Goal: Transaction & Acquisition: Purchase product/service

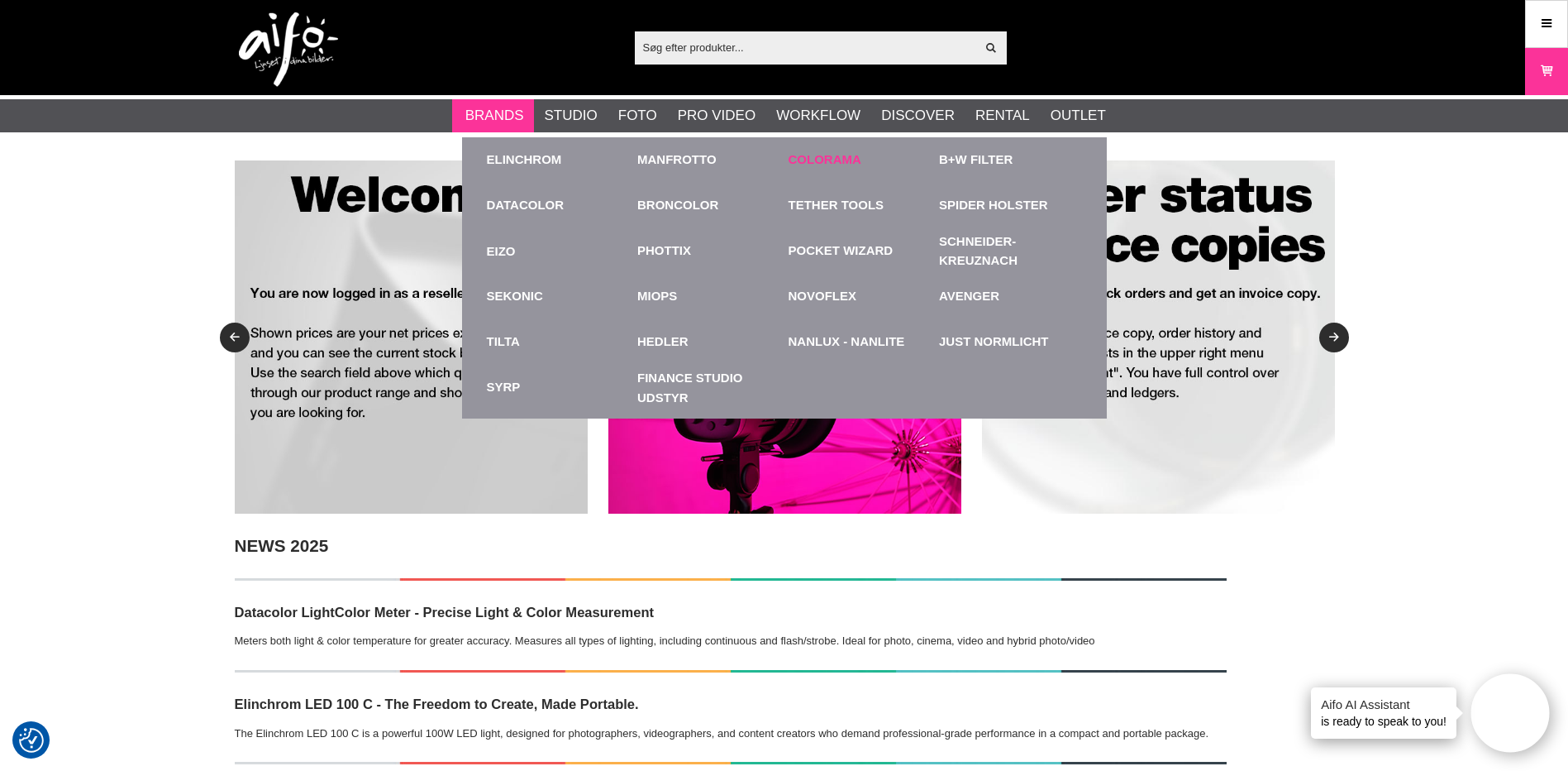
click at [815, 158] on link "Colorama" at bounding box center [825, 160] width 72 height 19
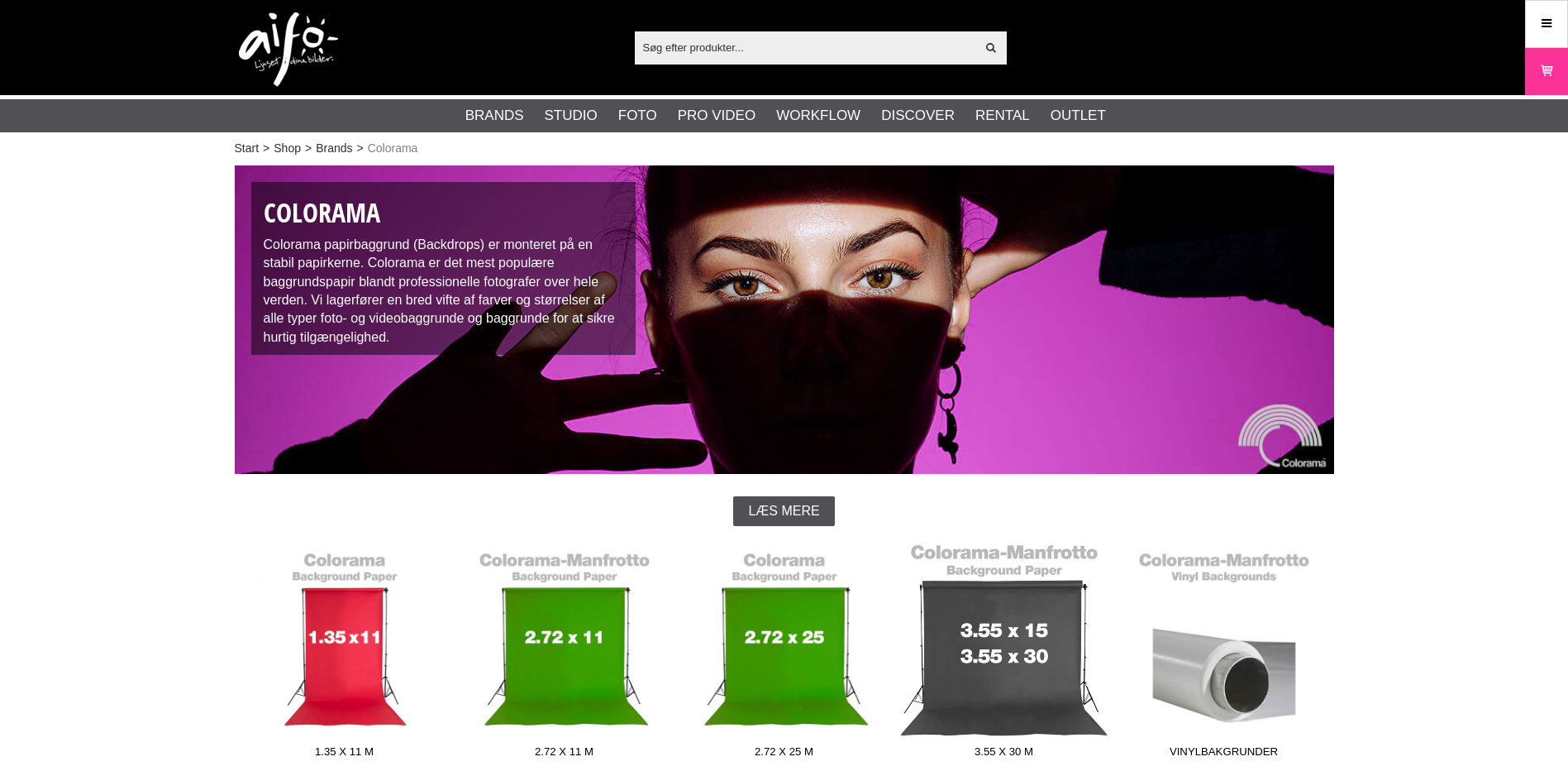
click at [951, 647] on link "3.55 x 30 m" at bounding box center [1004, 654] width 219 height 223
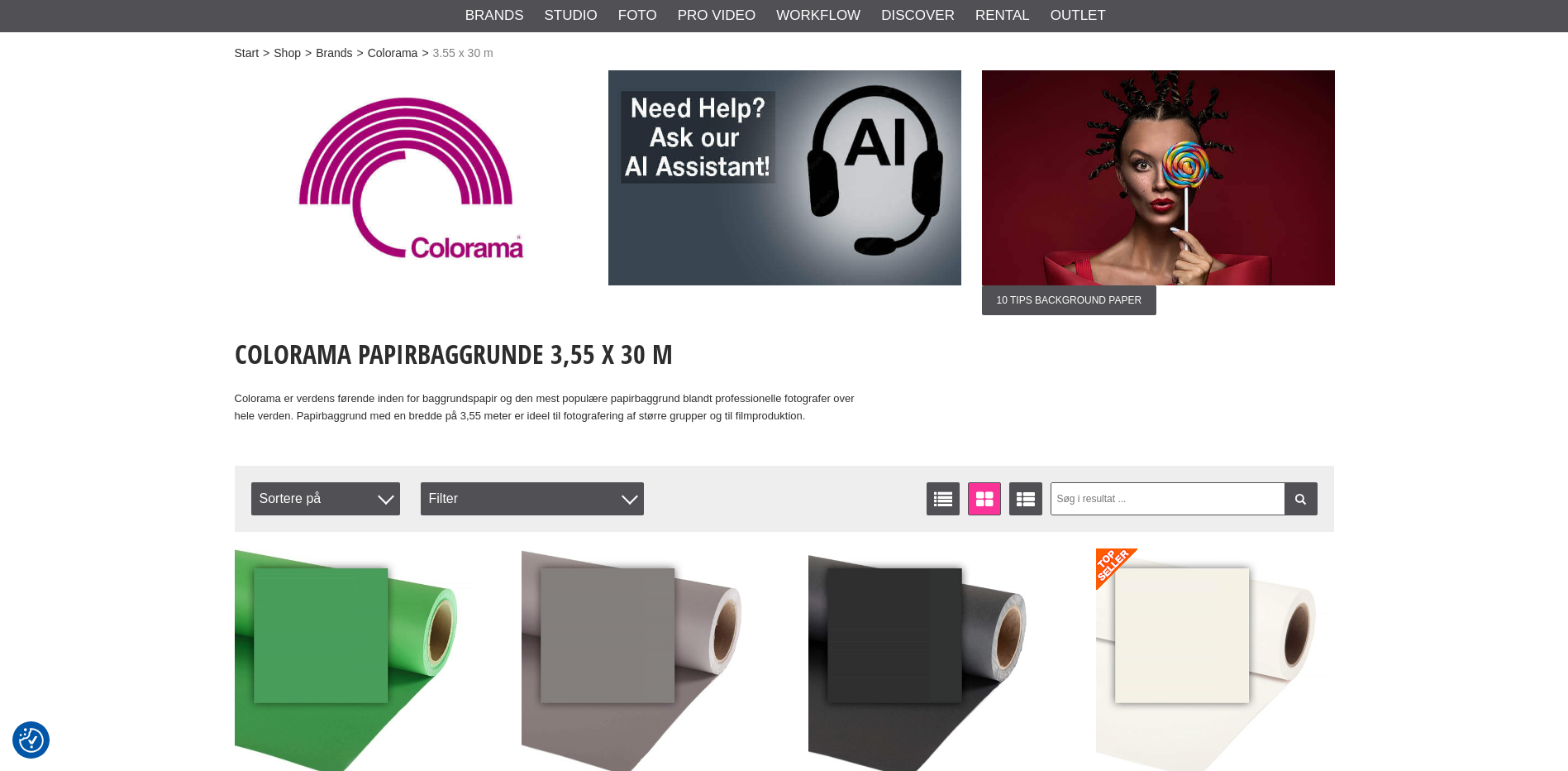
scroll to position [275, 0]
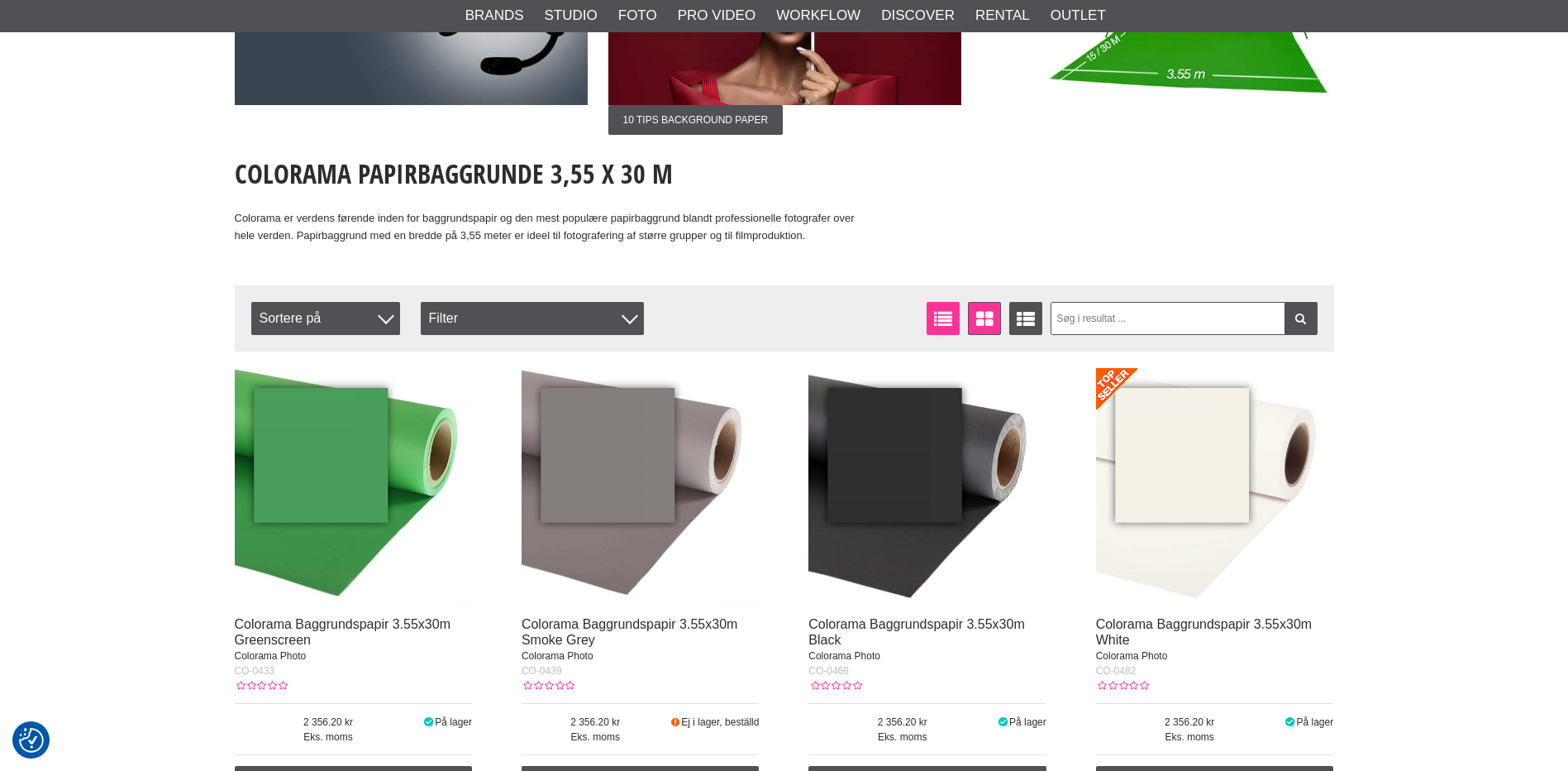
click at [949, 316] on icon at bounding box center [944, 319] width 26 height 18
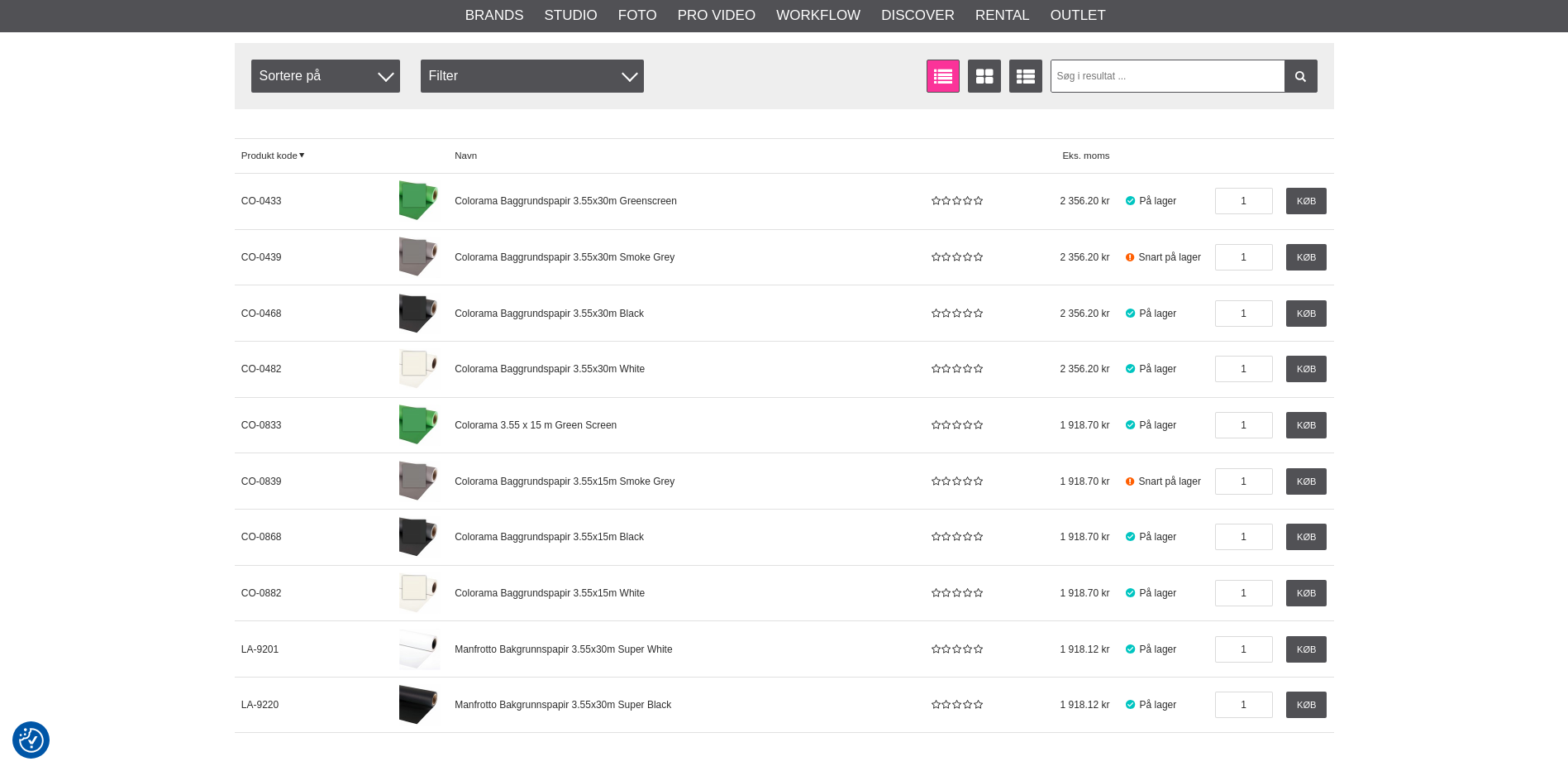
scroll to position [661, 0]
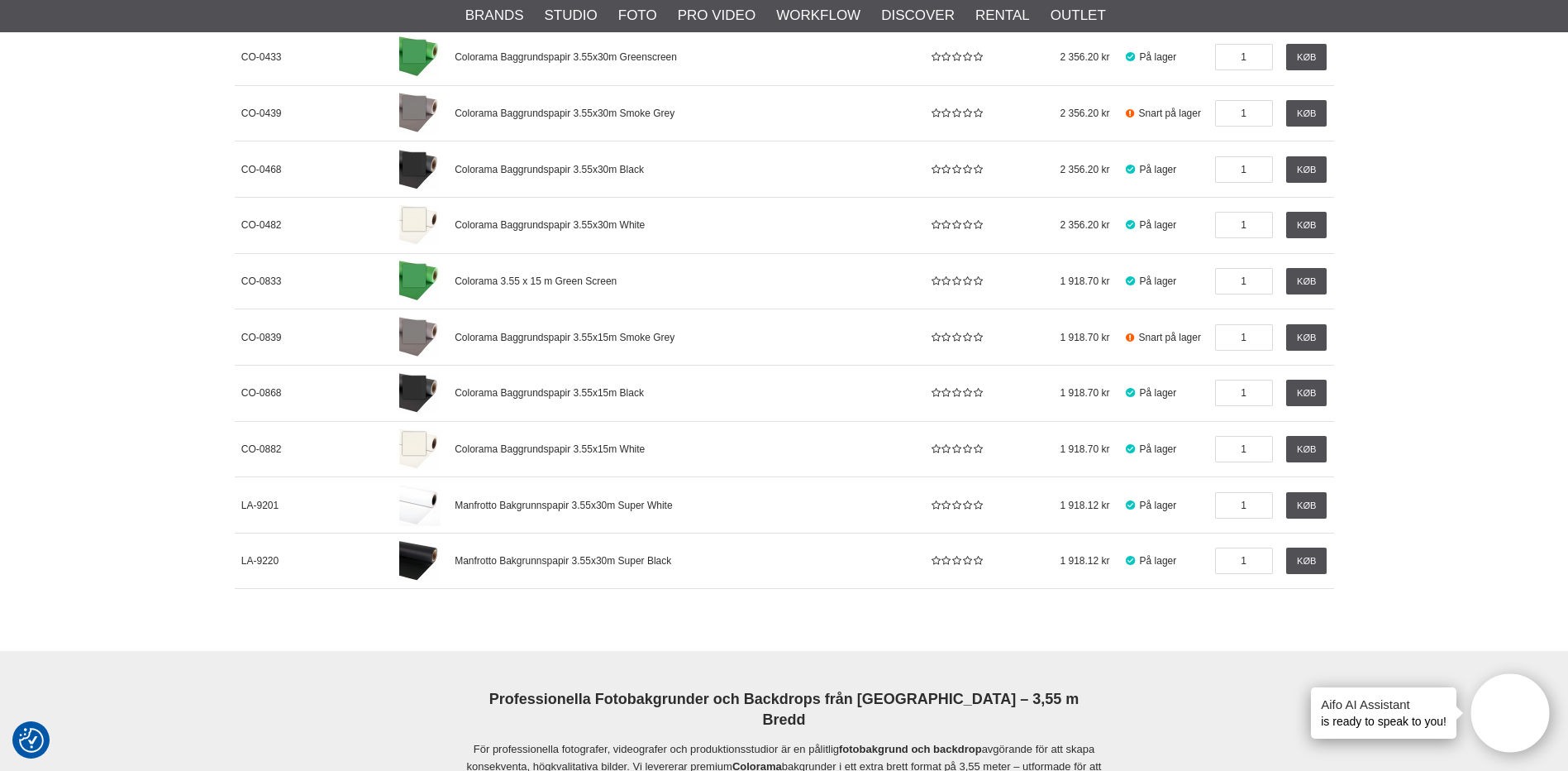
click at [1306, 448] on link "Køb" at bounding box center [1306, 449] width 41 height 27
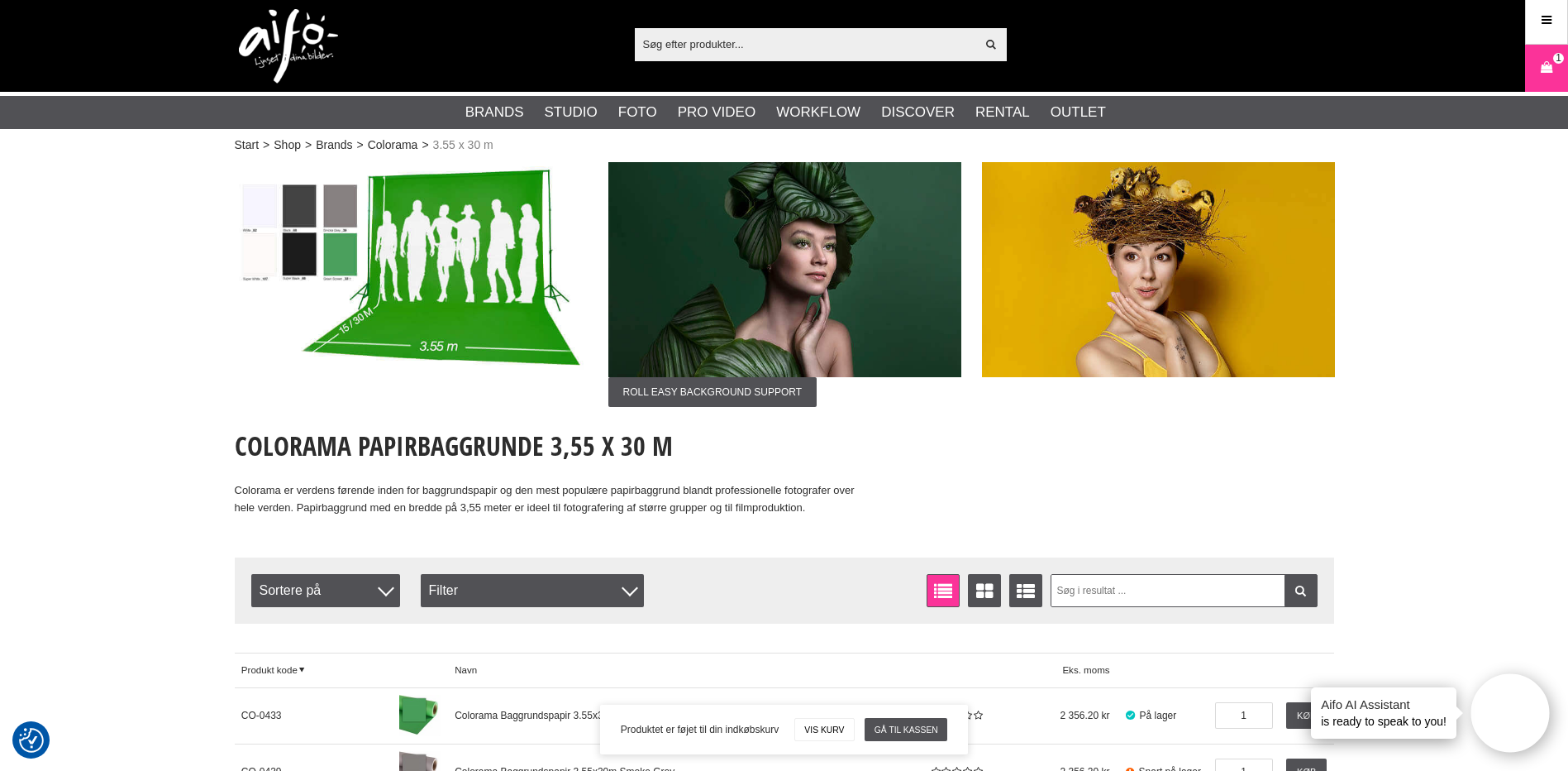
scroll to position [0, 0]
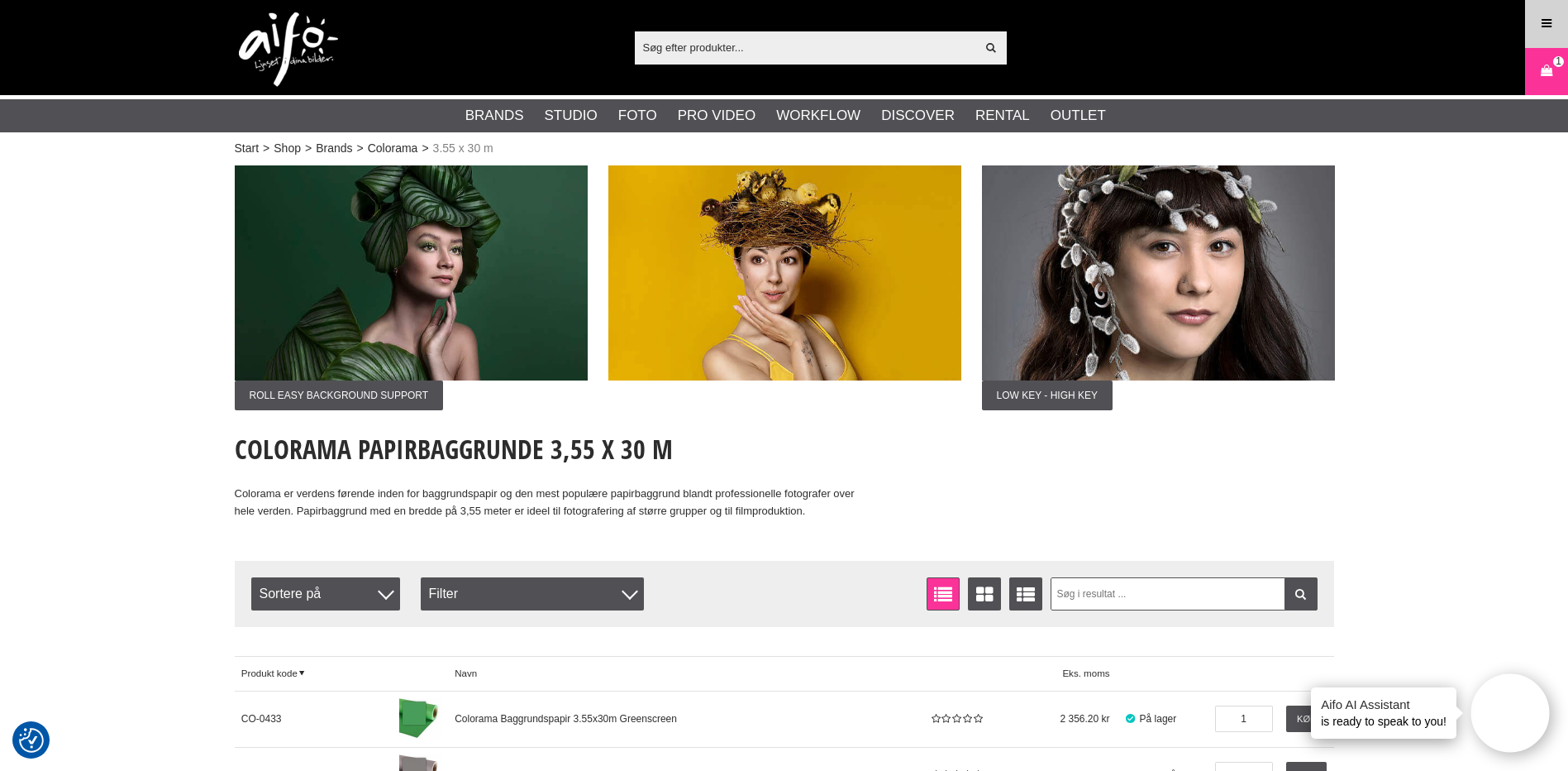
click at [1545, 23] on icon at bounding box center [1546, 24] width 15 height 18
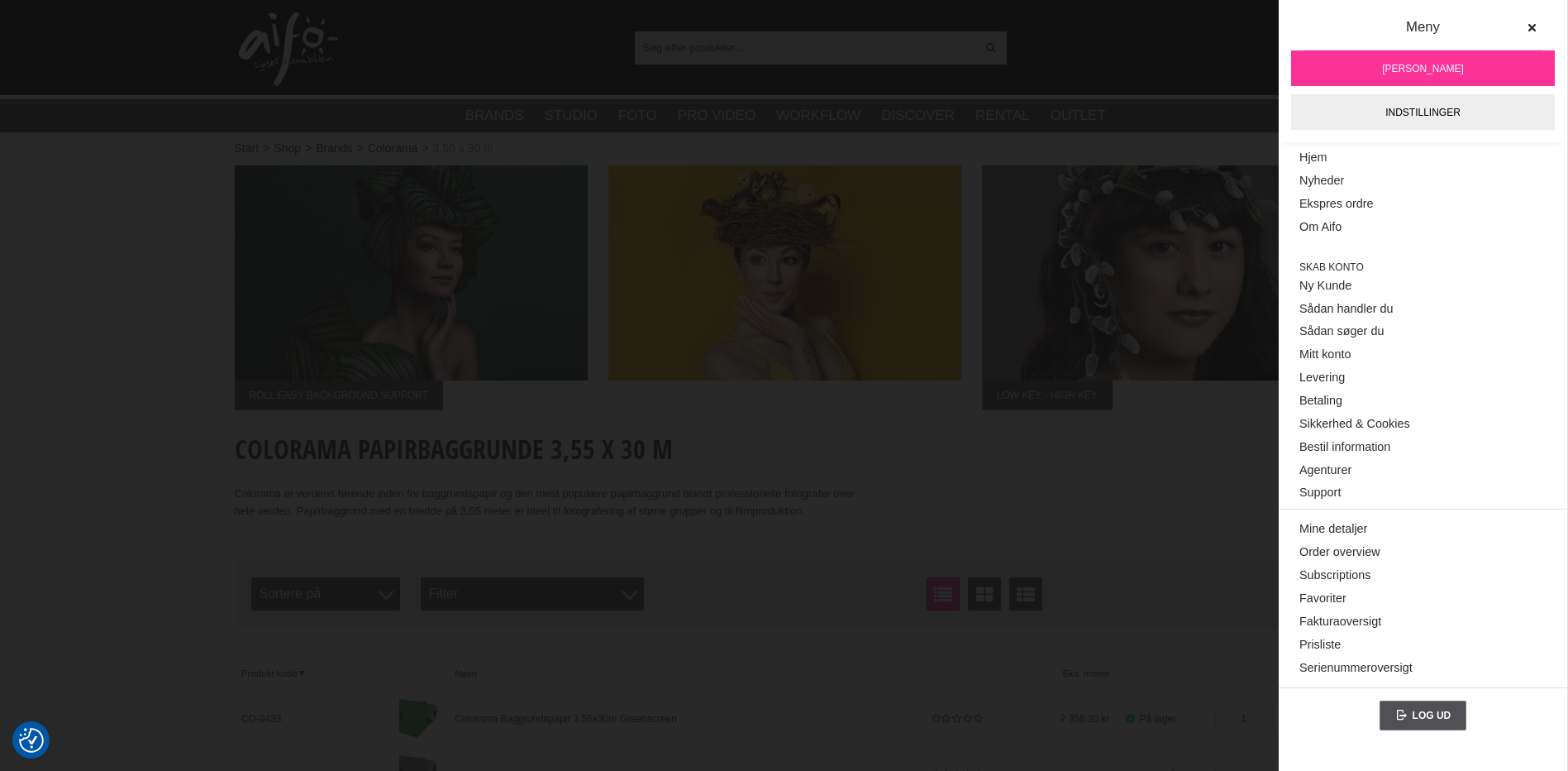
click at [1064, 332] on img at bounding box center [1158, 273] width 353 height 215
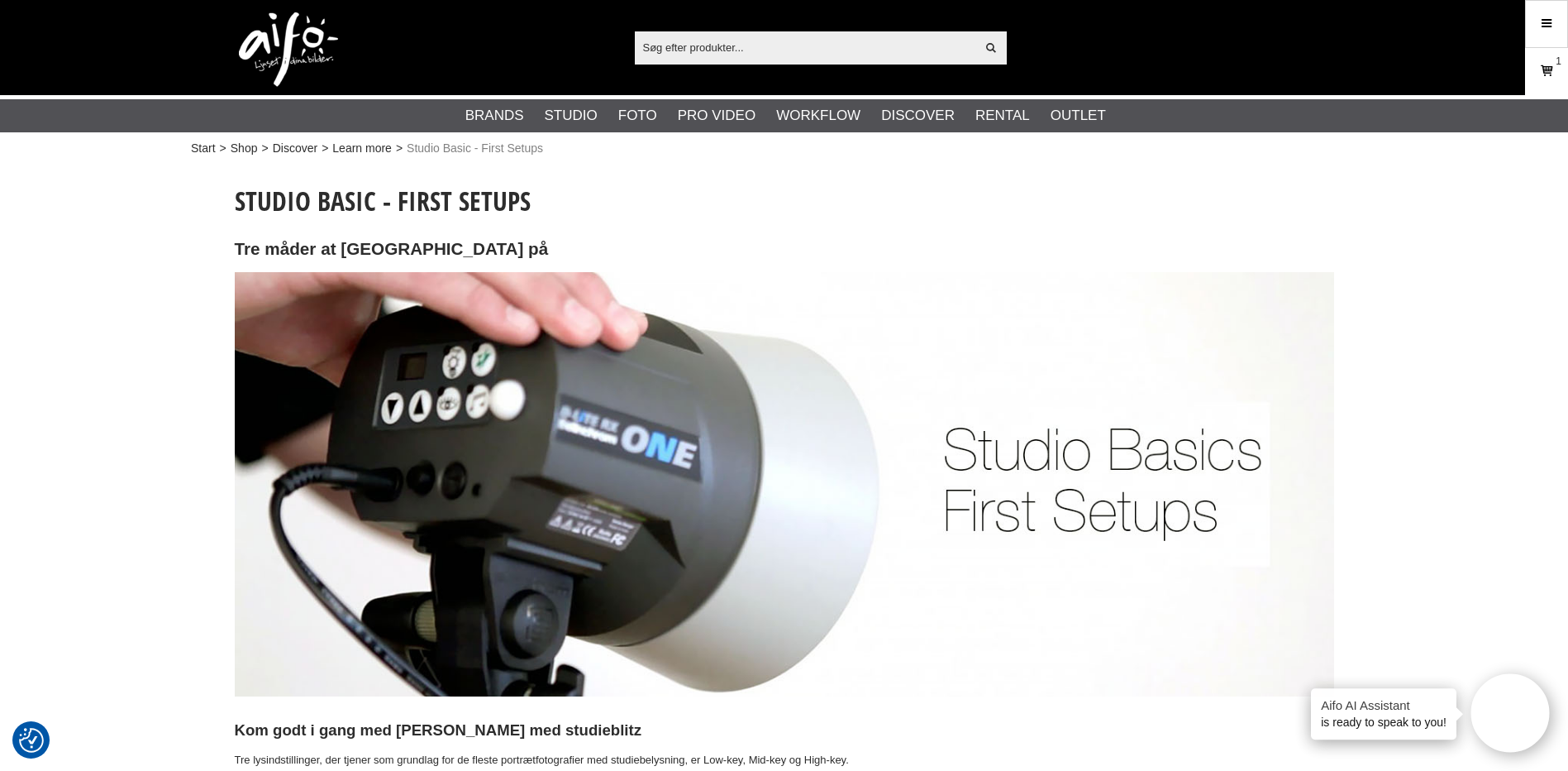
click at [1539, 86] on link "Kurv 1" at bounding box center [1546, 72] width 42 height 39
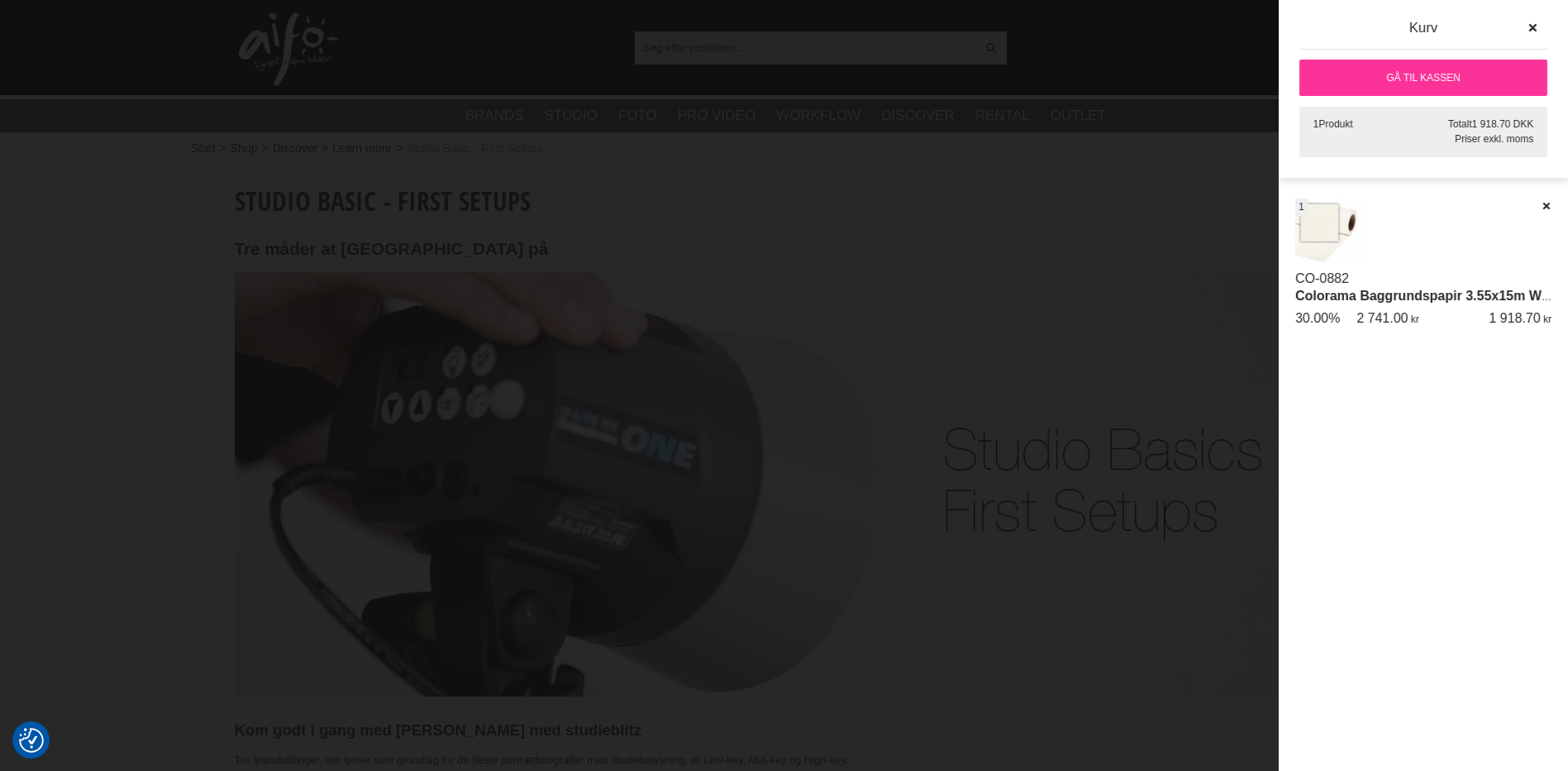
click at [1352, 82] on link "Gå til kassen" at bounding box center [1423, 78] width 248 height 37
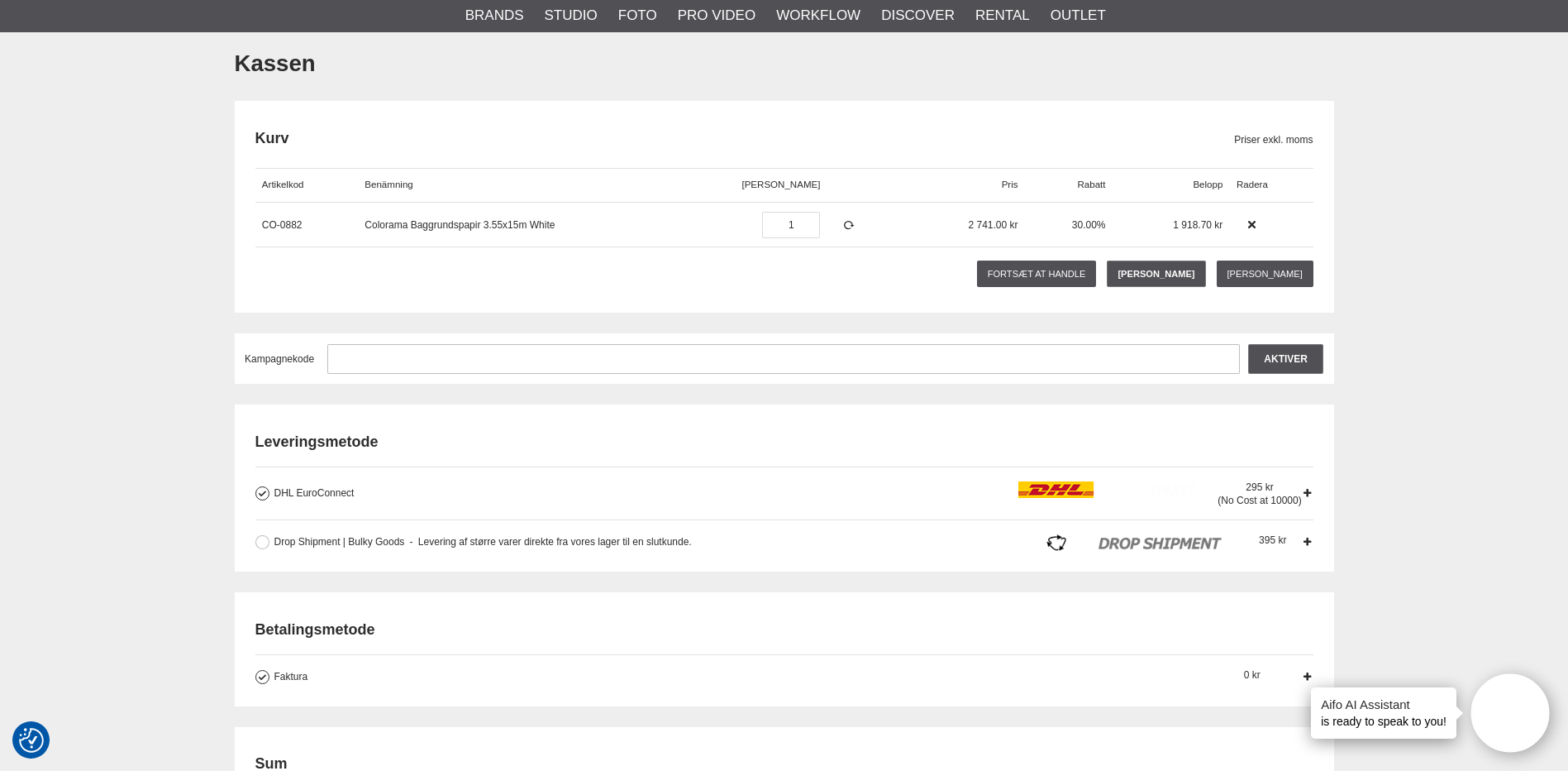
scroll to position [110, 0]
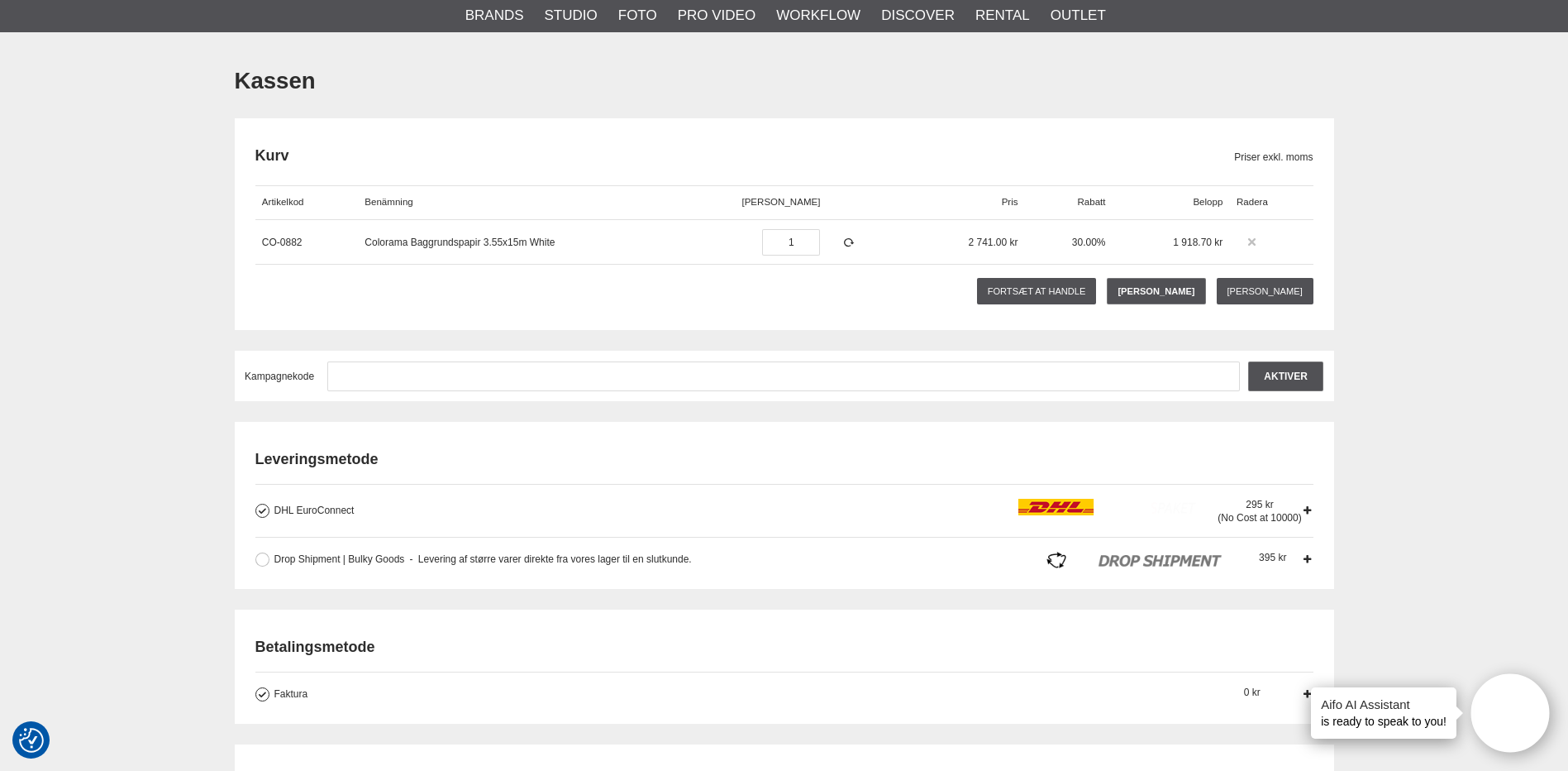
click at [1245, 243] on icon at bounding box center [1251, 242] width 12 height 12
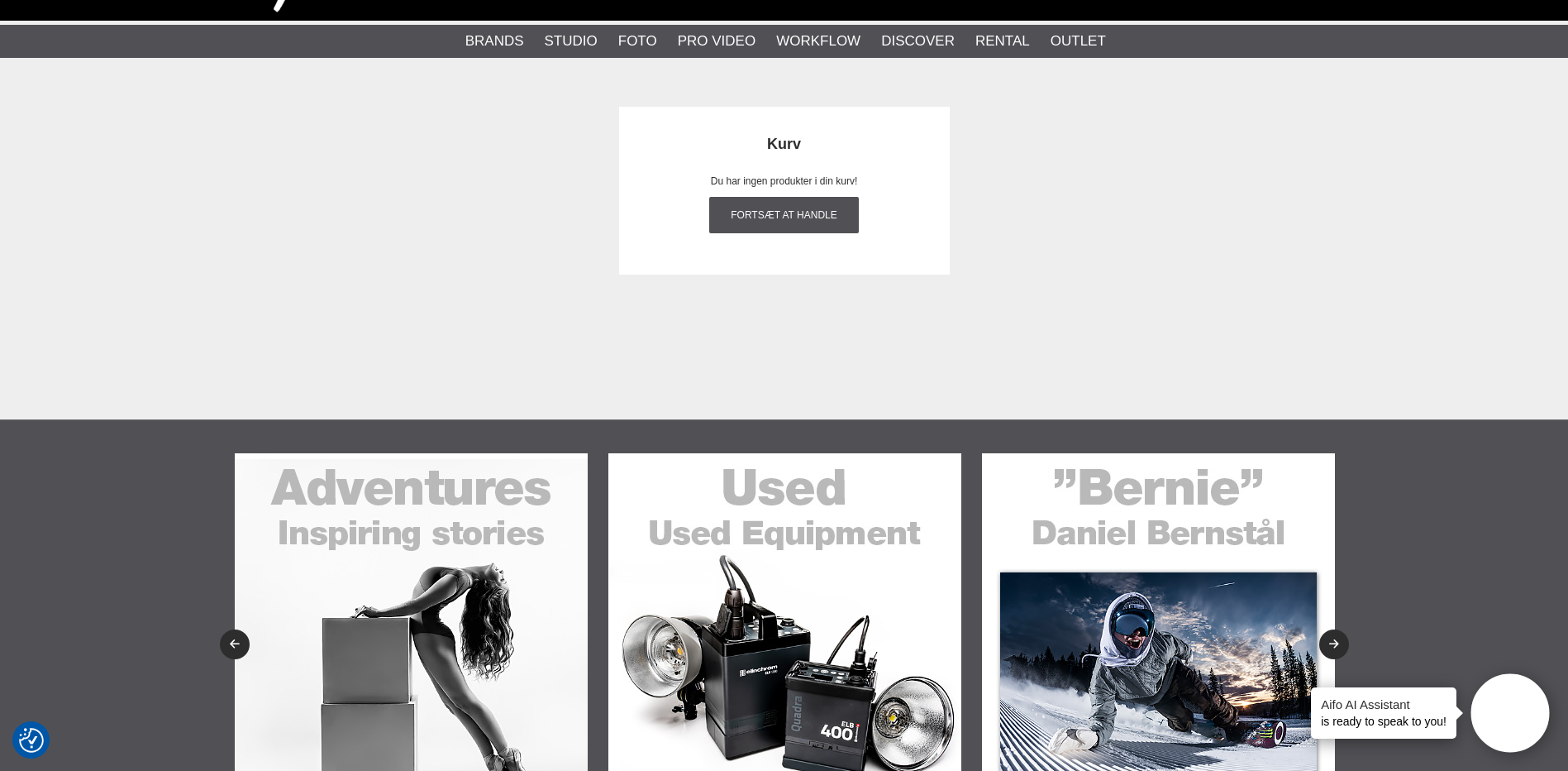
scroll to position [0, 0]
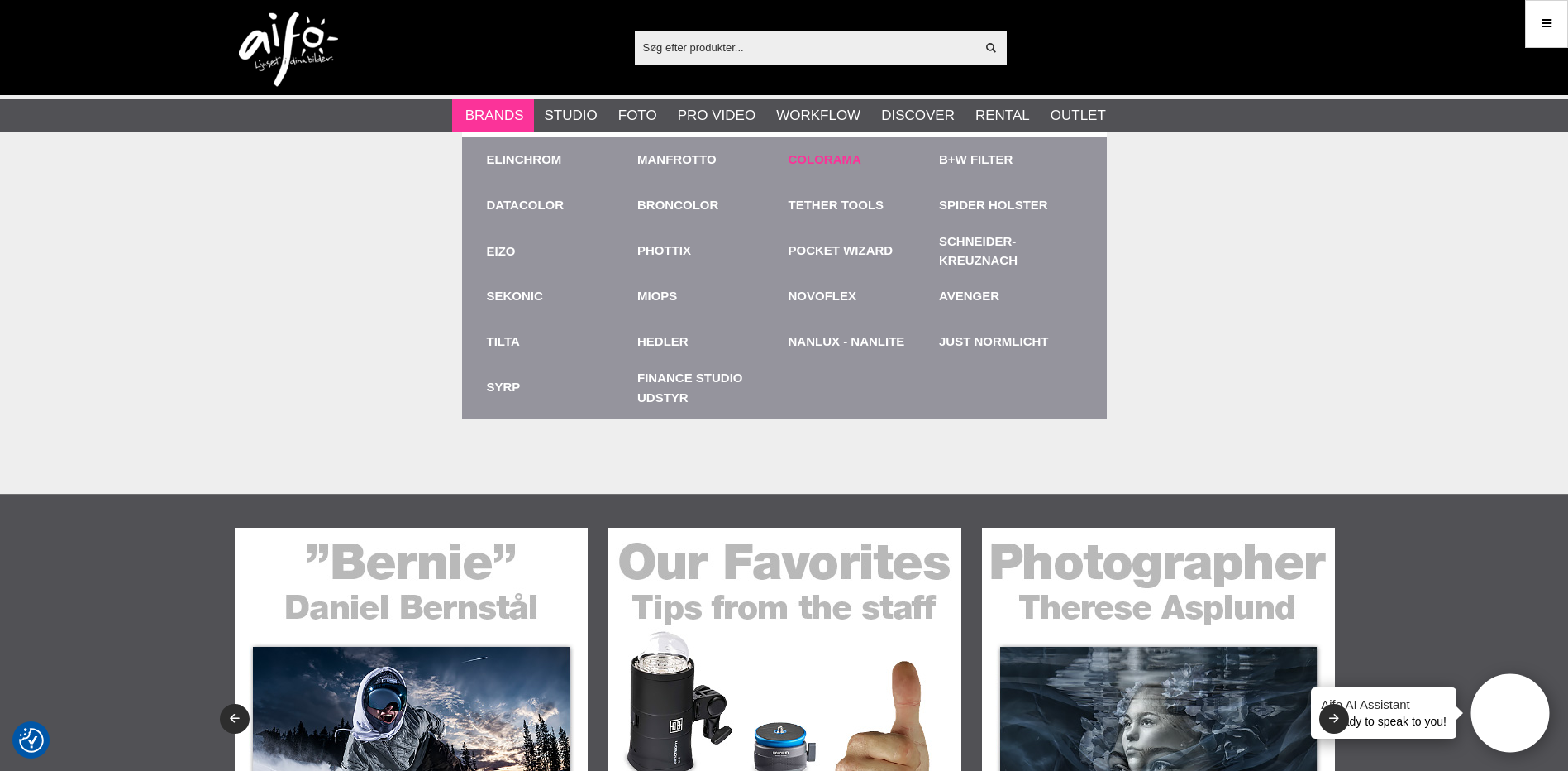
click at [804, 156] on link "Colorama" at bounding box center [825, 160] width 72 height 19
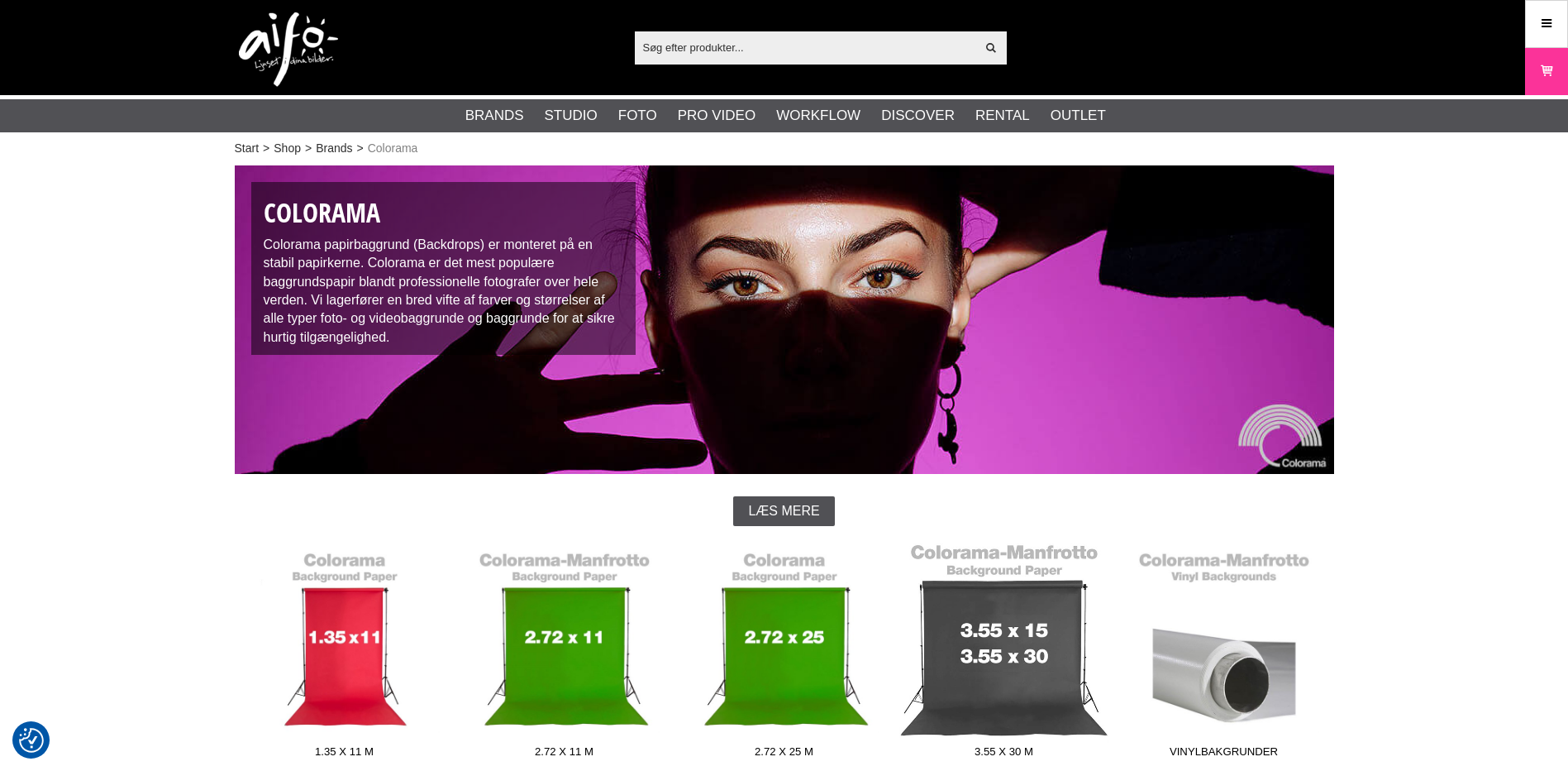
click at [964, 640] on link "3.55 x 30 m" at bounding box center [1004, 654] width 219 height 223
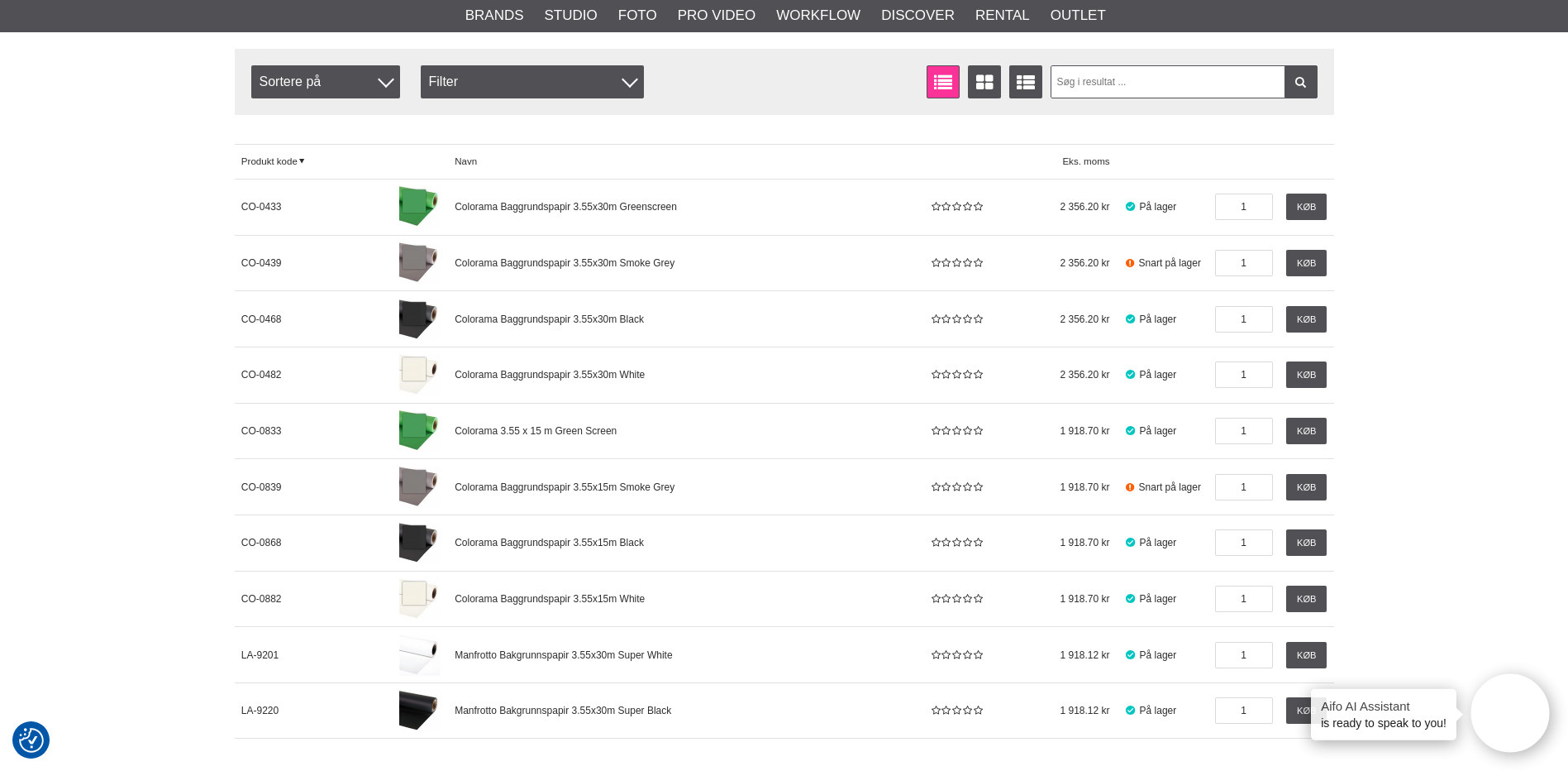
scroll to position [523, 0]
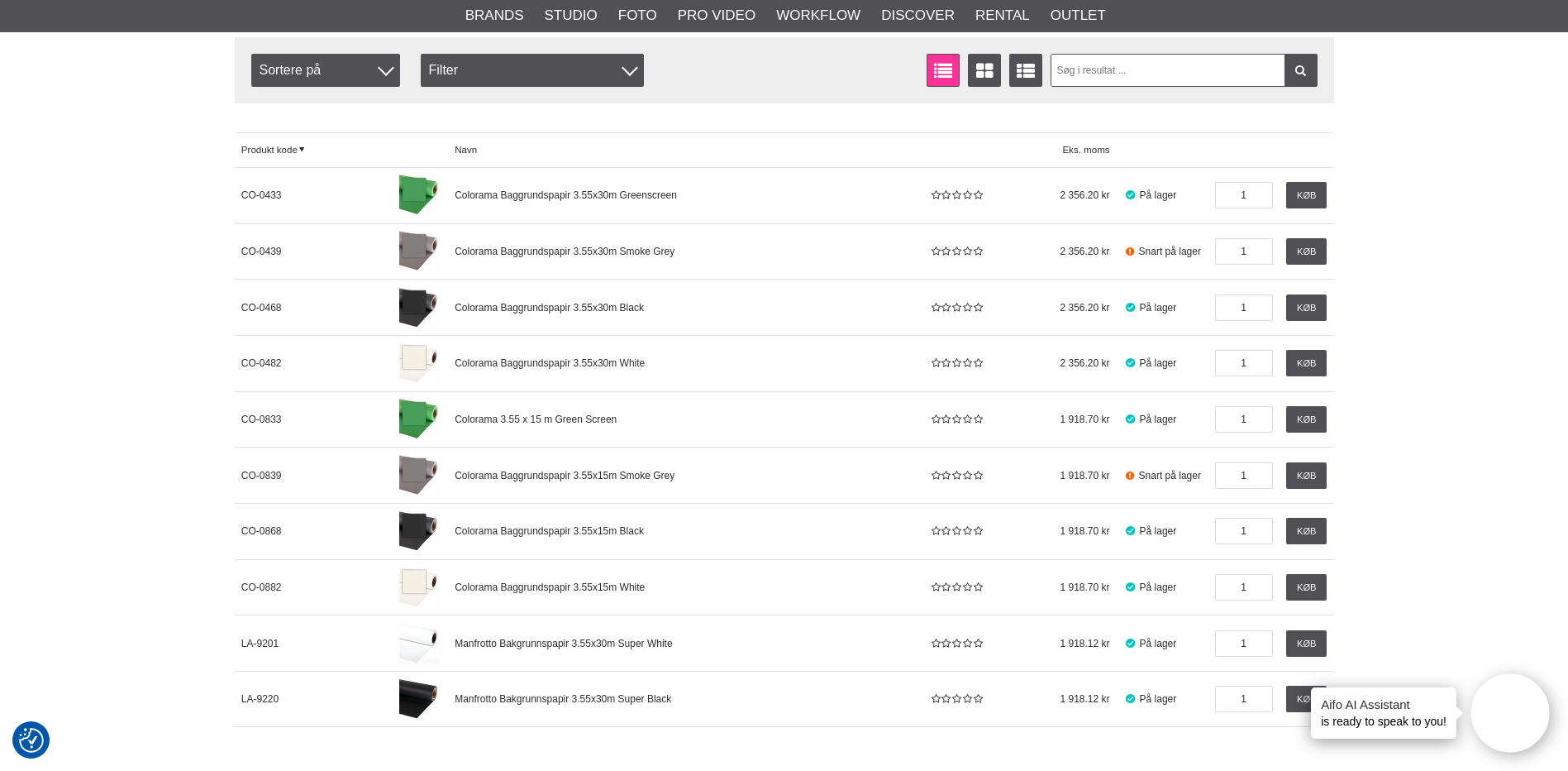
click at [1298, 363] on link "Køb" at bounding box center [1306, 363] width 41 height 27
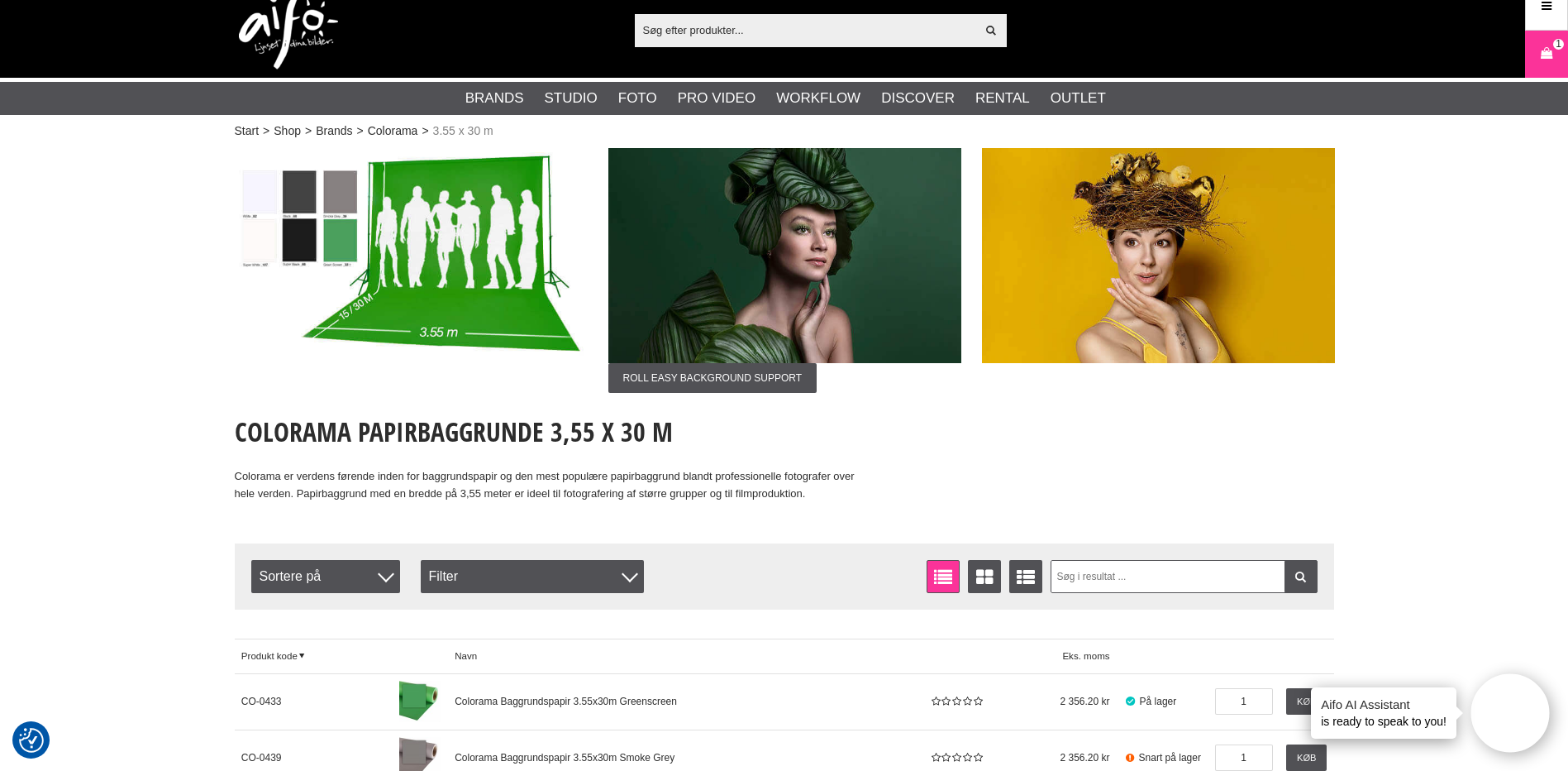
scroll to position [0, 0]
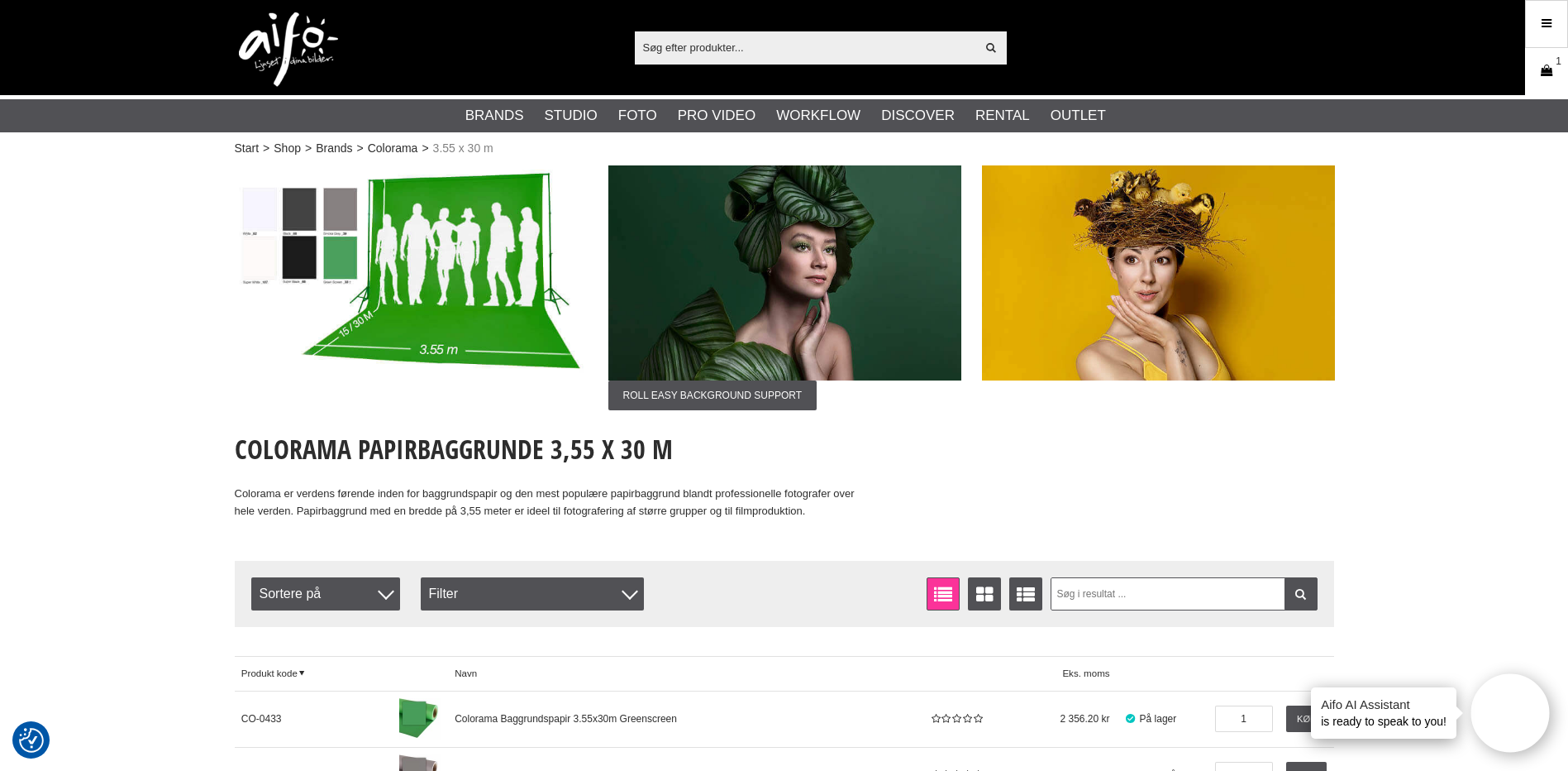
click at [1544, 76] on icon at bounding box center [1546, 72] width 17 height 18
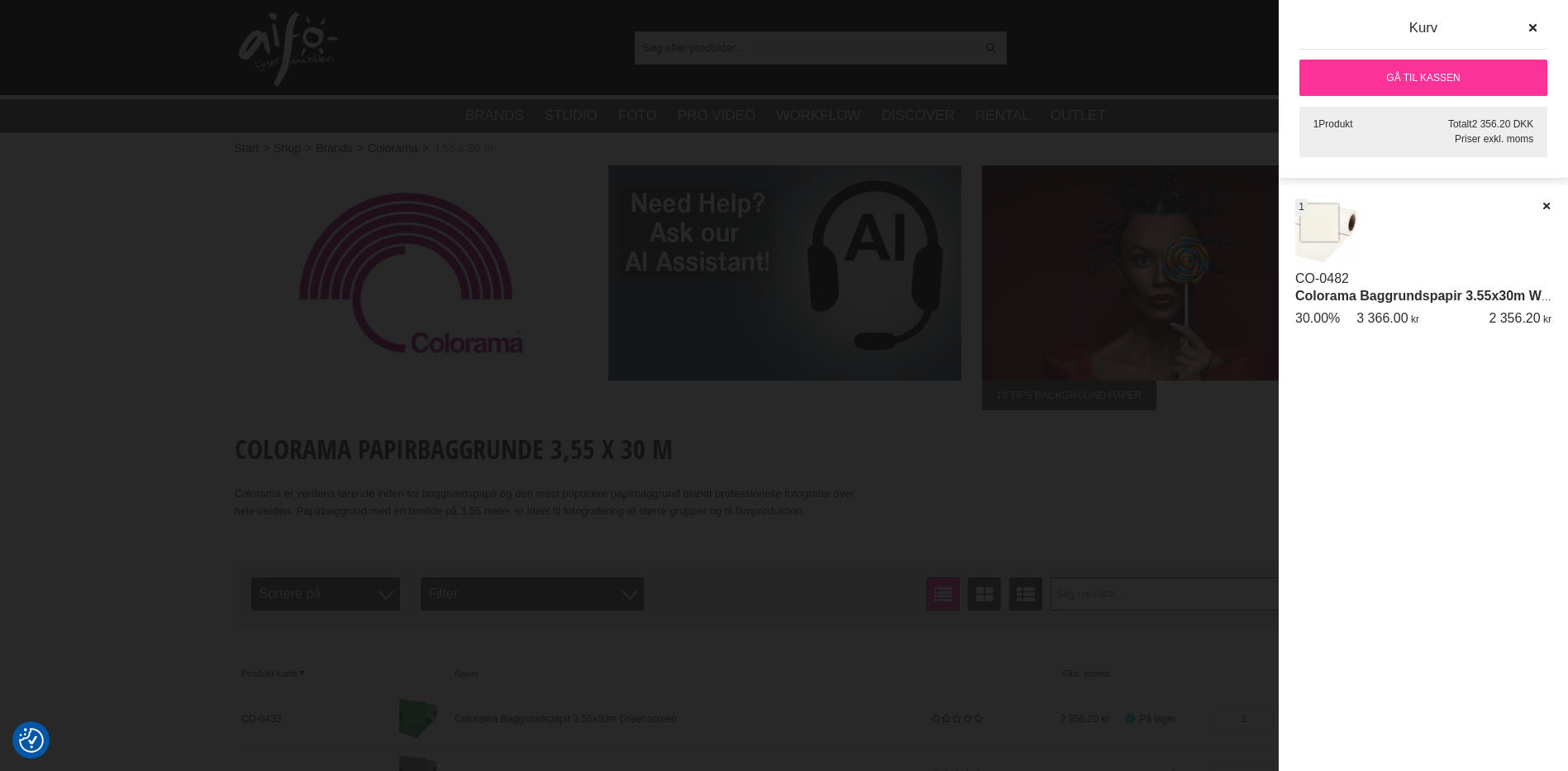
click at [1158, 393] on div at bounding box center [784, 385] width 1568 height 771
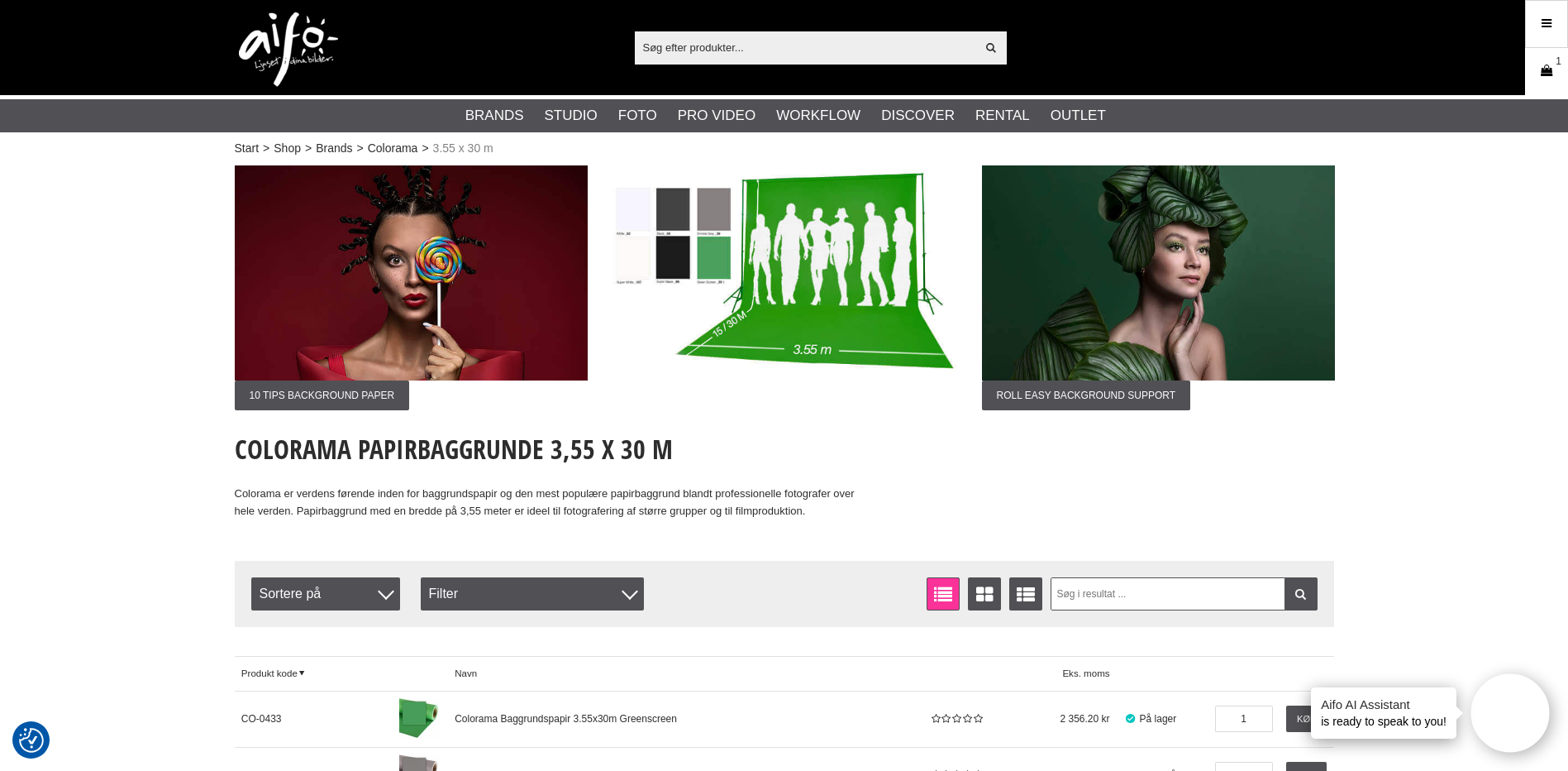
click at [1540, 73] on icon at bounding box center [1546, 72] width 17 height 18
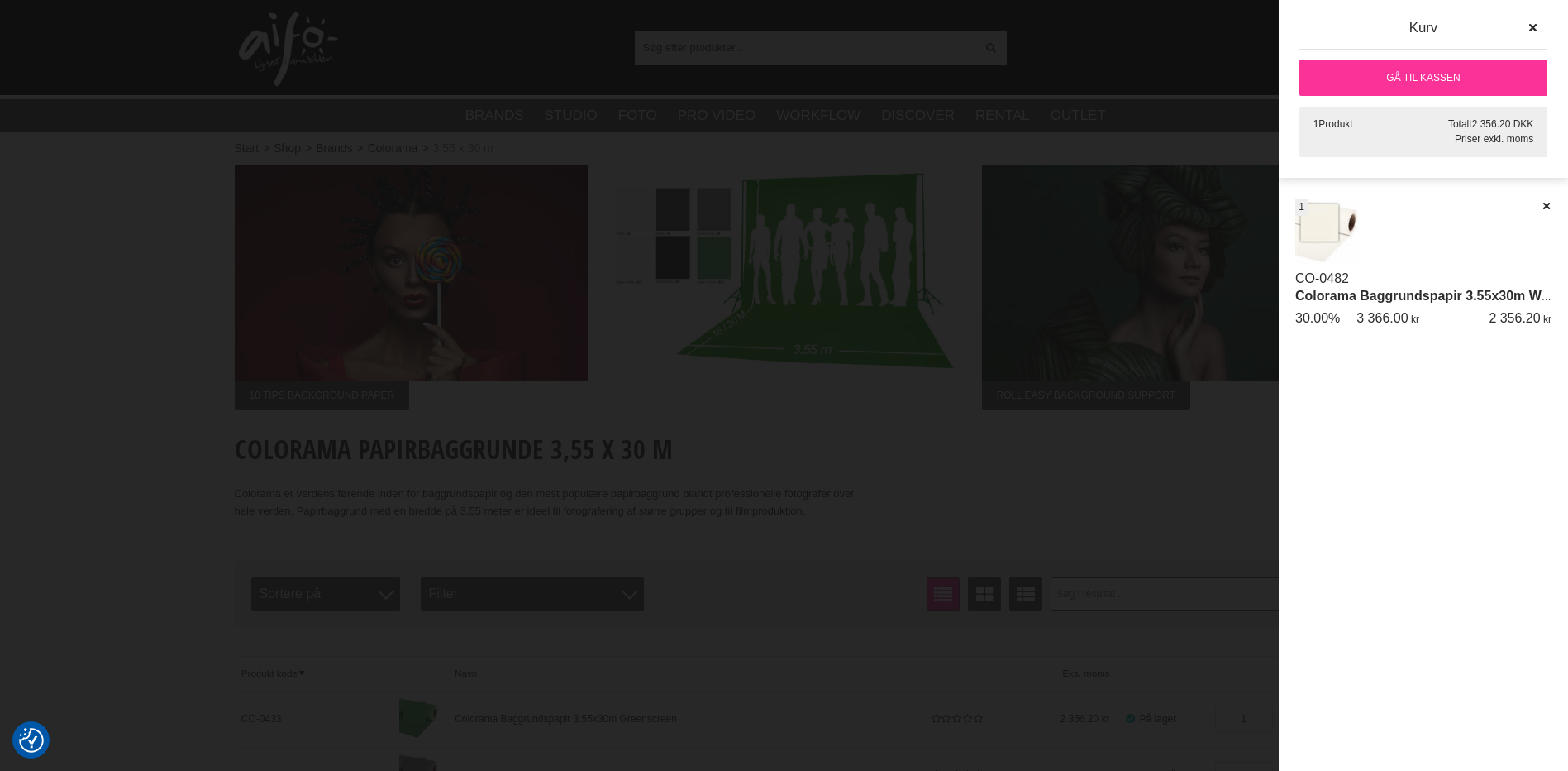
click at [1373, 294] on link "Colorama Baggrundspapir 3.55x30m White" at bounding box center [1430, 295] width 269 height 14
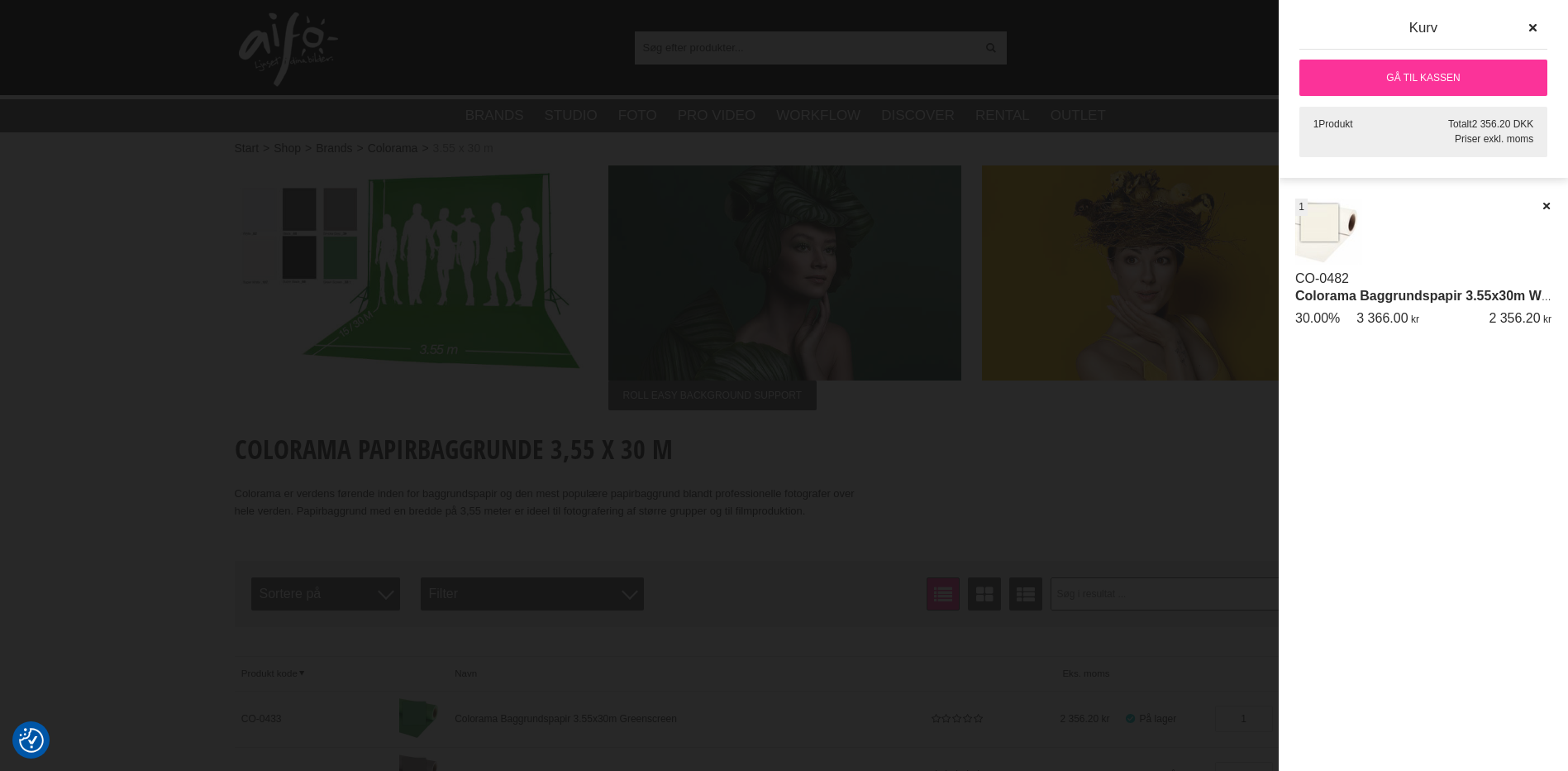
click at [1399, 82] on link "Gå til kassen" at bounding box center [1423, 78] width 248 height 37
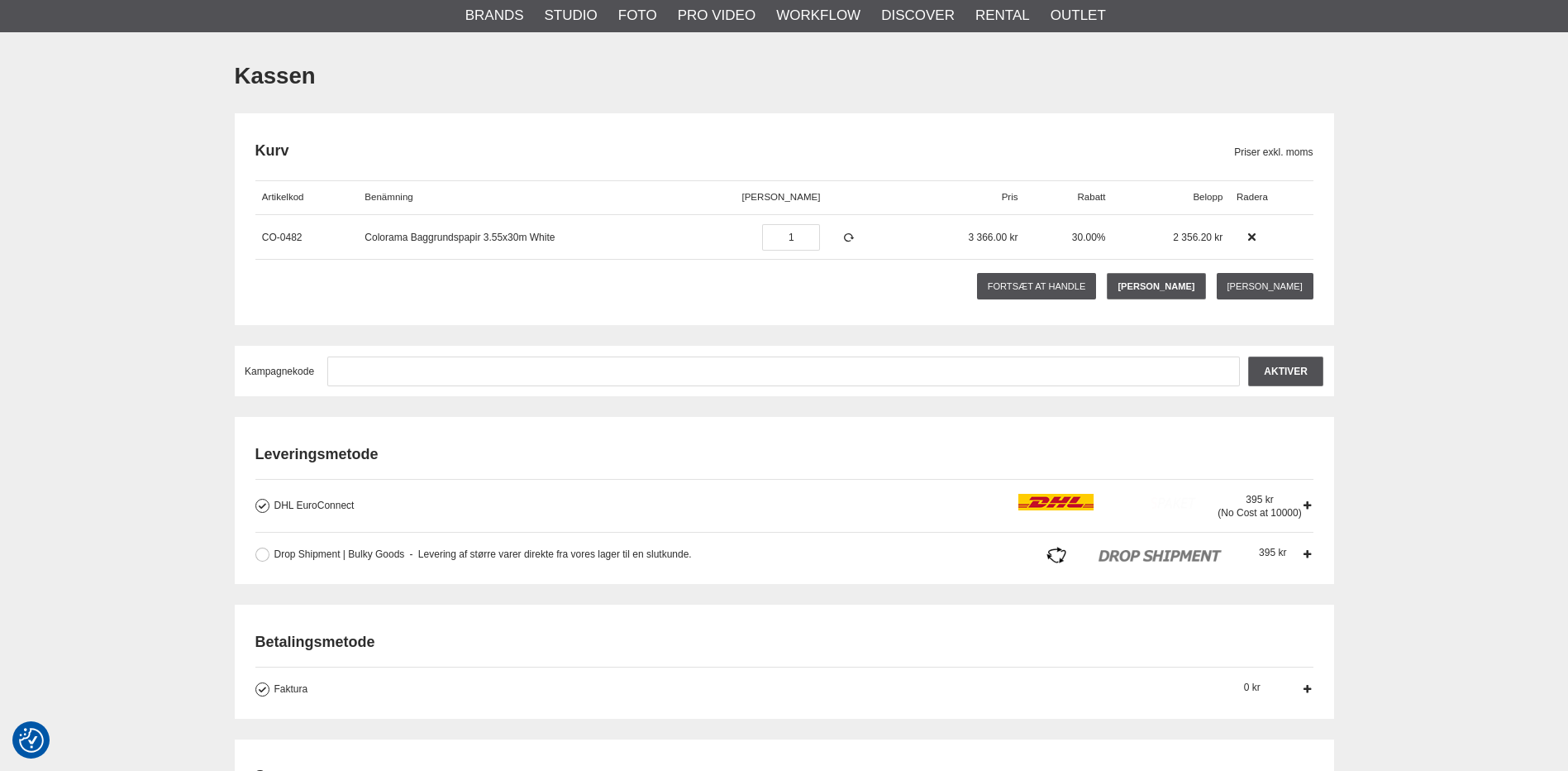
scroll to position [166, 0]
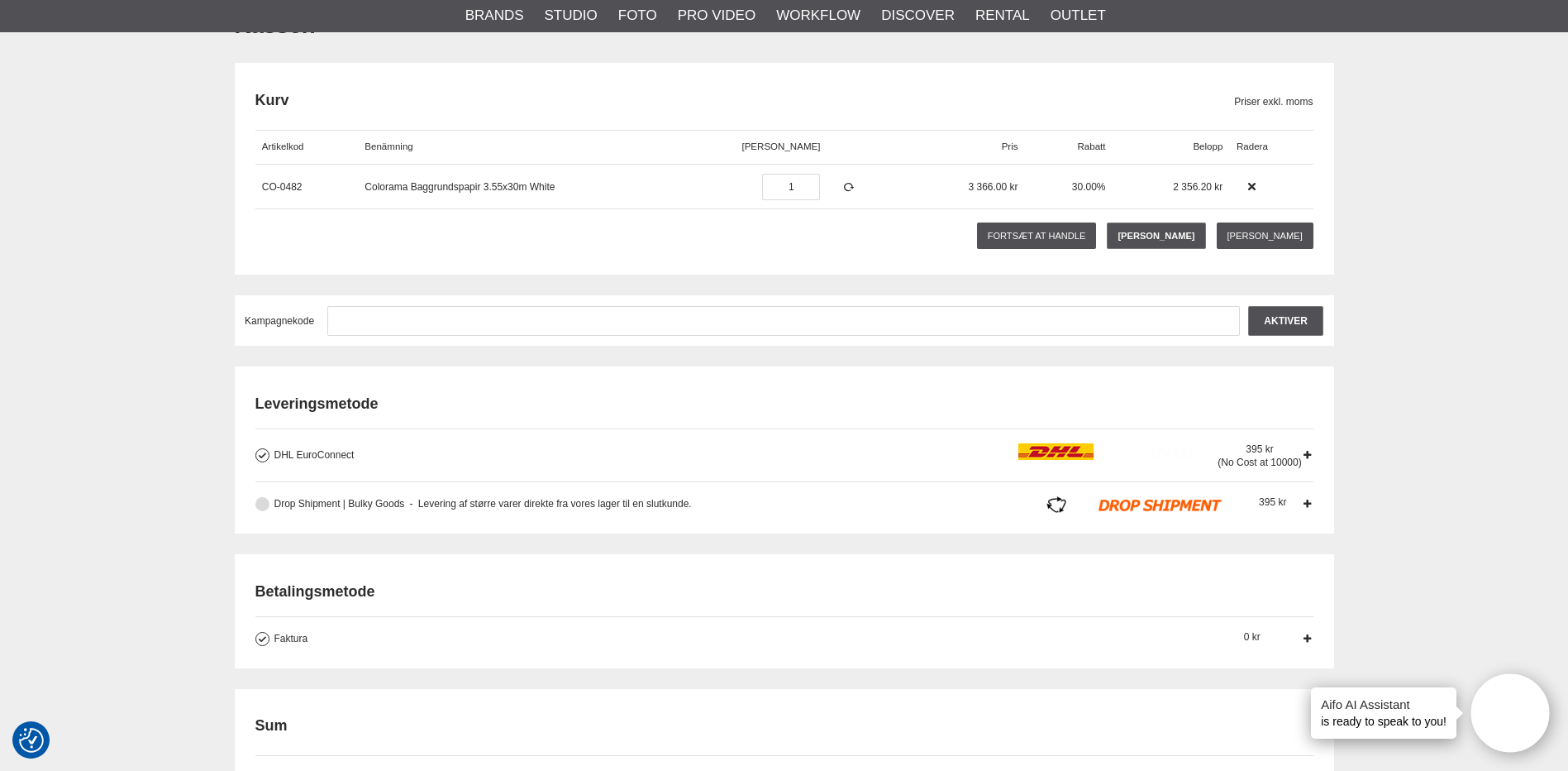
click at [268, 502] on button at bounding box center [262, 504] width 14 height 14
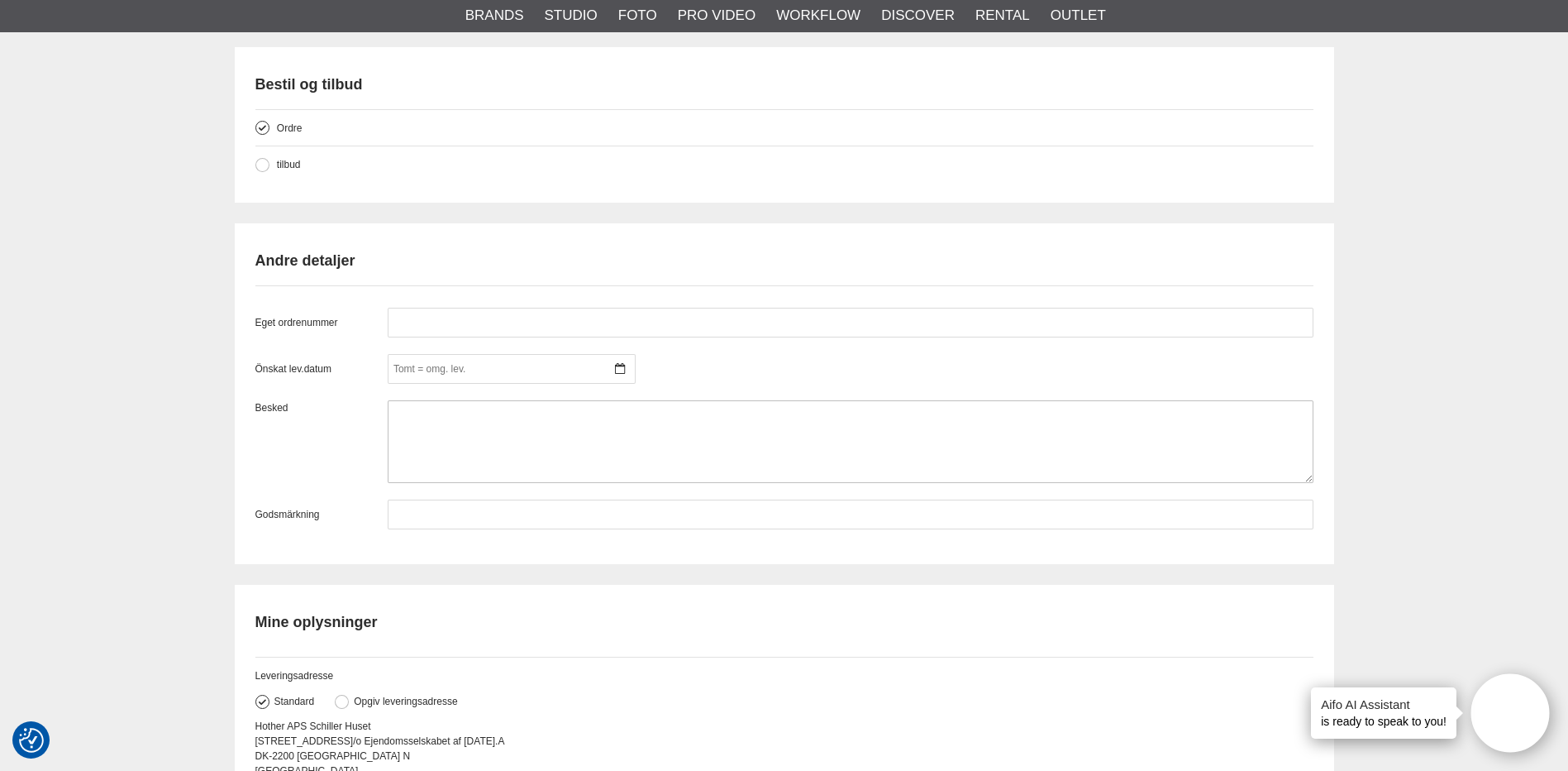
scroll to position [1213, 0]
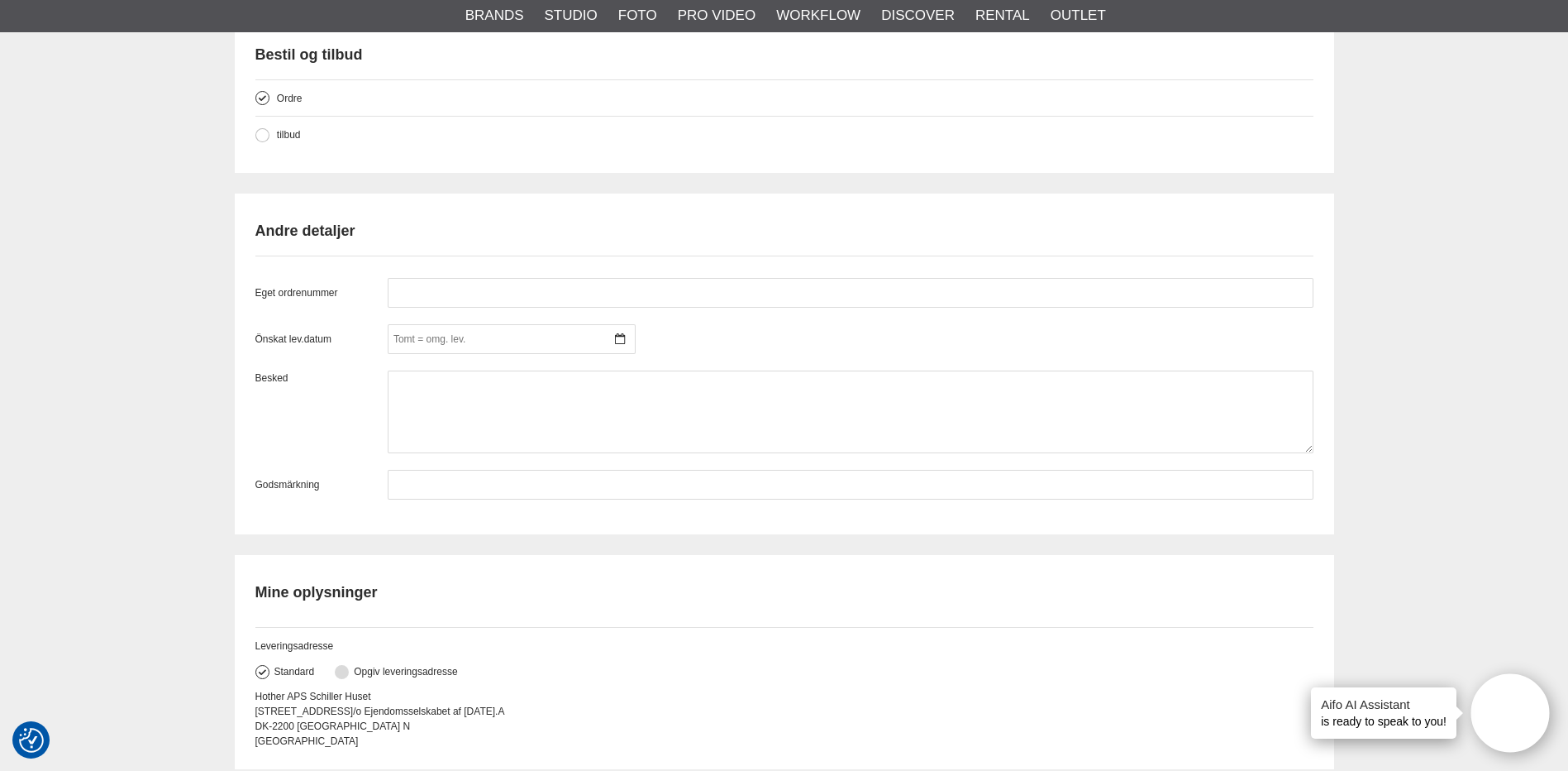
click at [343, 669] on button at bounding box center [342, 671] width 14 height 14
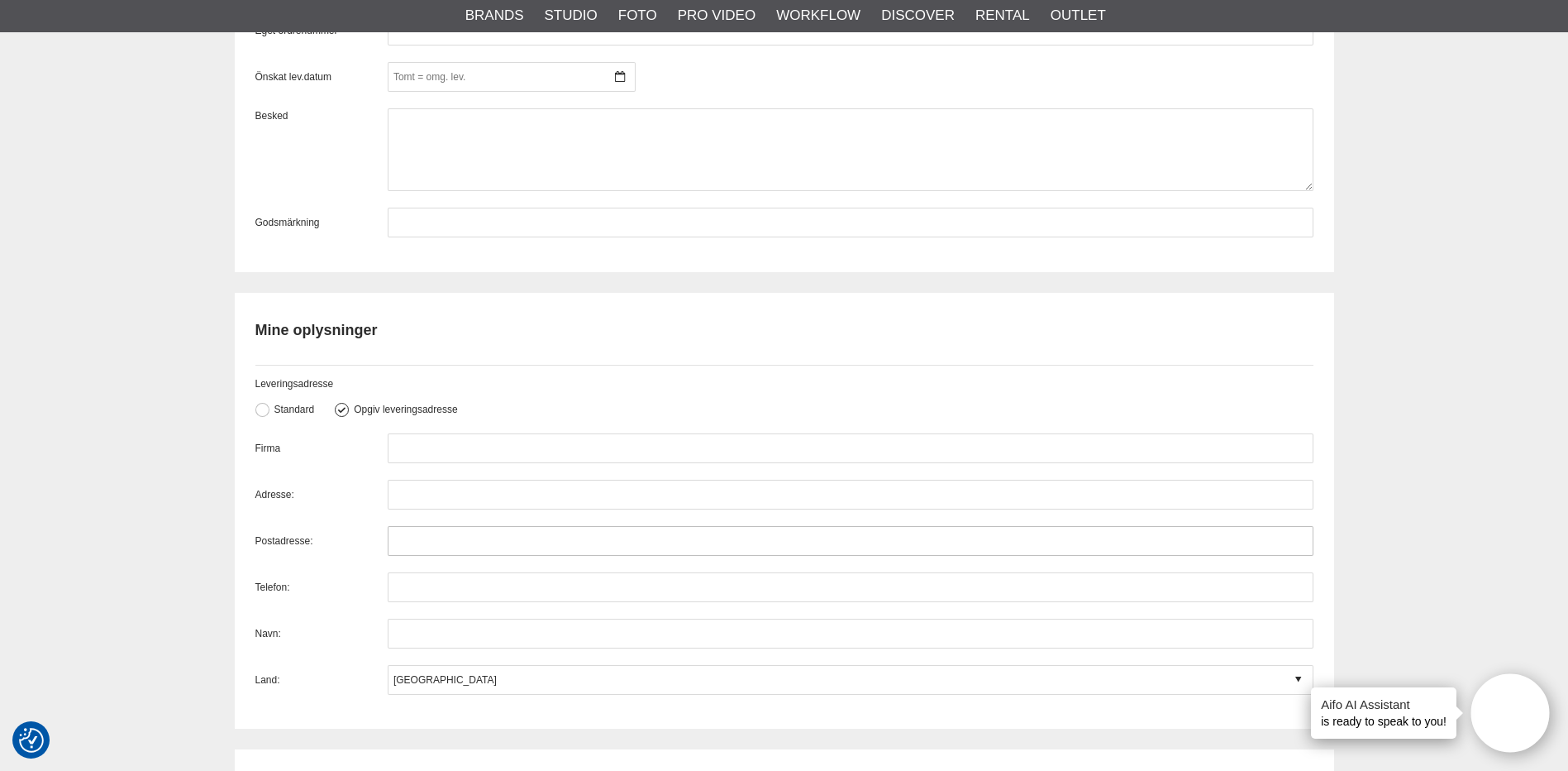
scroll to position [1489, 0]
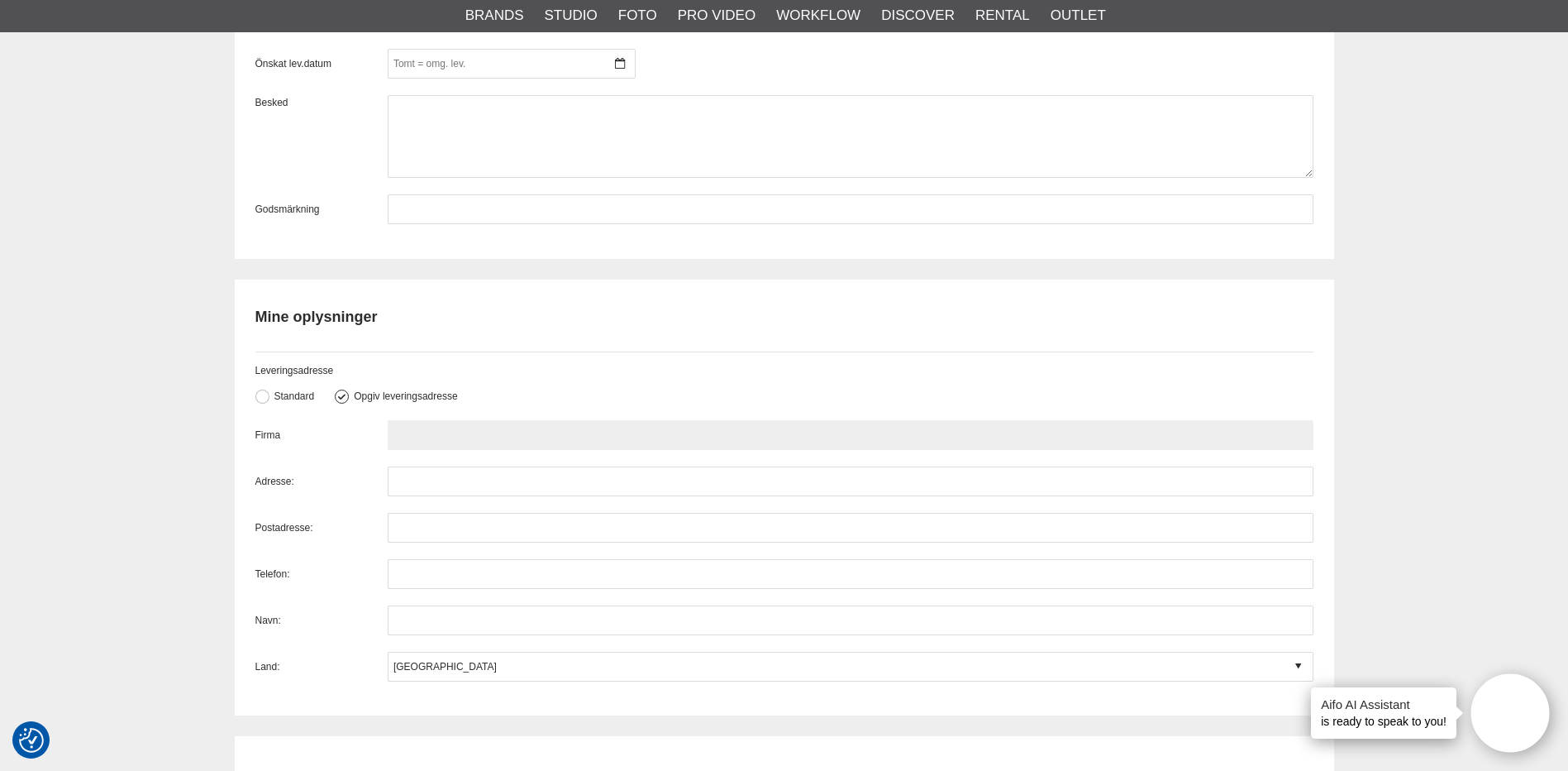
paste input "Eva Harndahl pedersen Fasanvej 1 5500 Middelfart"
drag, startPoint x: 552, startPoint y: 436, endPoint x: 572, endPoint y: 437, distance: 20.0
click at [572, 437] on input "Eva Harndahl pedersen Fasanvej 1 5500 Middelfart" at bounding box center [851, 435] width 926 height 30
type input "Eva Harndahl pedersen Fasanvej 1 5500 Middelfart"
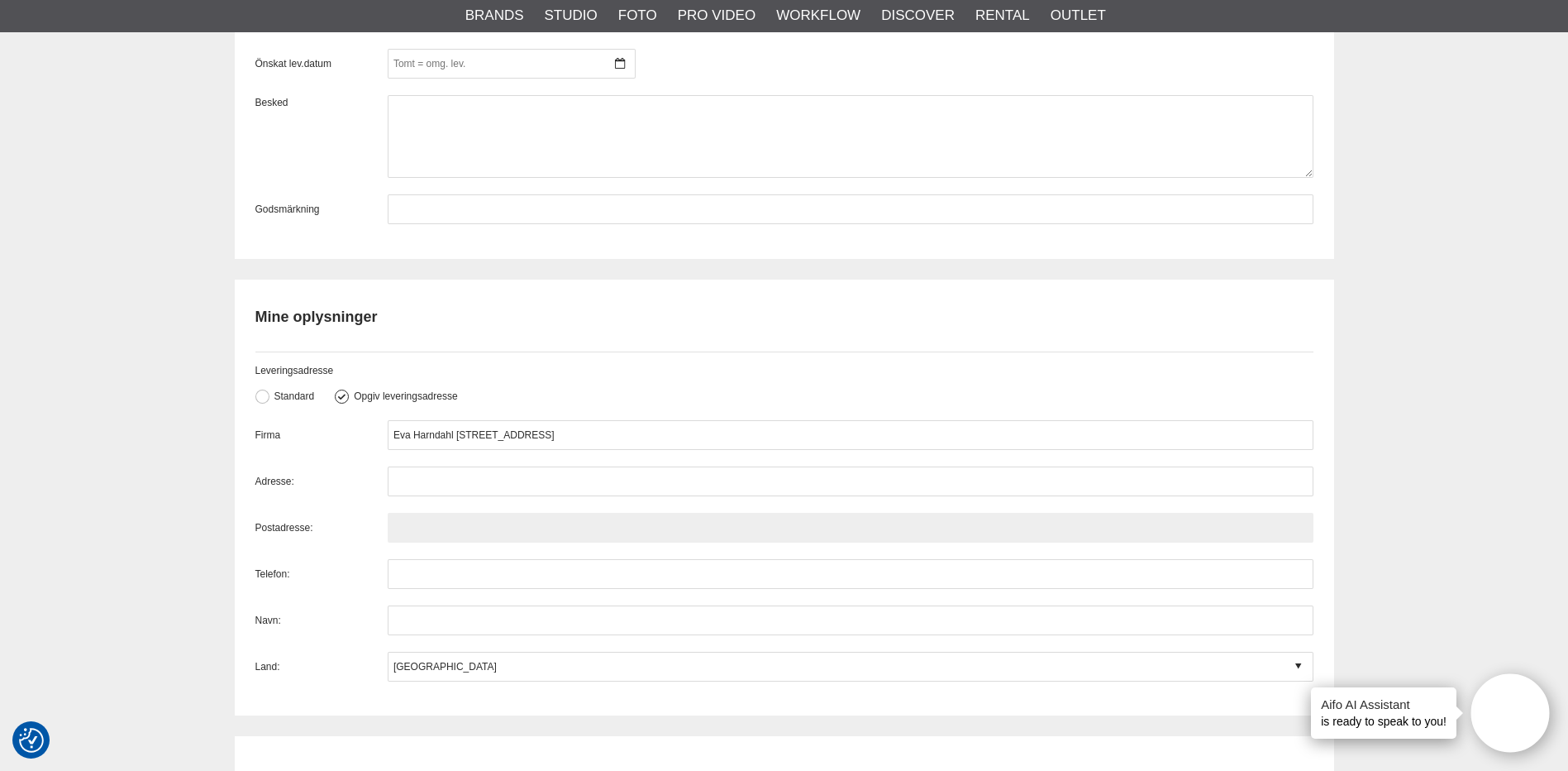
click at [408, 528] on input "text" at bounding box center [851, 527] width 926 height 30
paste input "5500"
type input "5500"
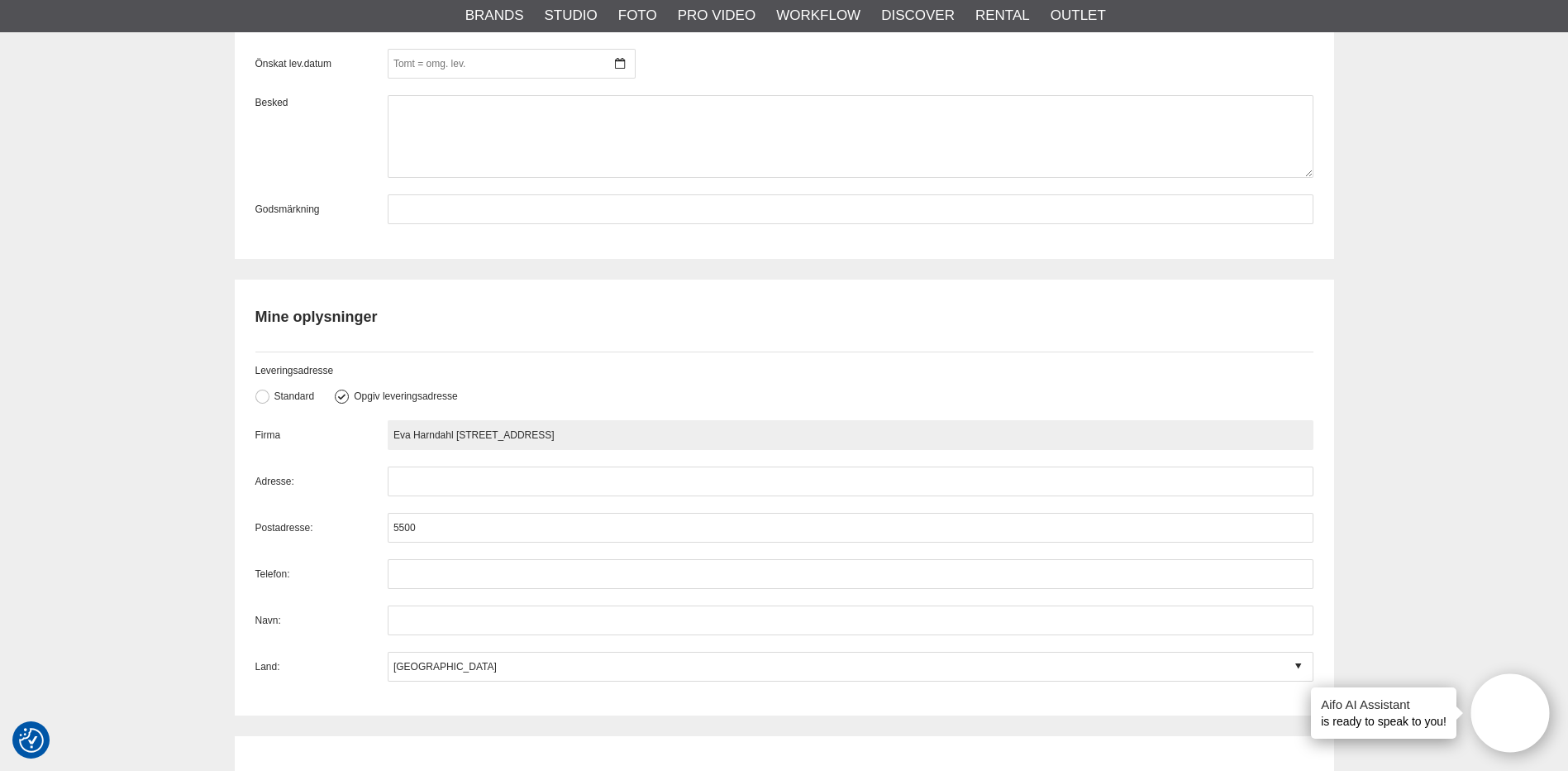
click at [596, 434] on input "Eva Harndahl pedersen Fasanvej 1 5500 Middelfart" at bounding box center [851, 435] width 926 height 30
type input "Eva Harndahl pedersen Fasanvej 1 5500"
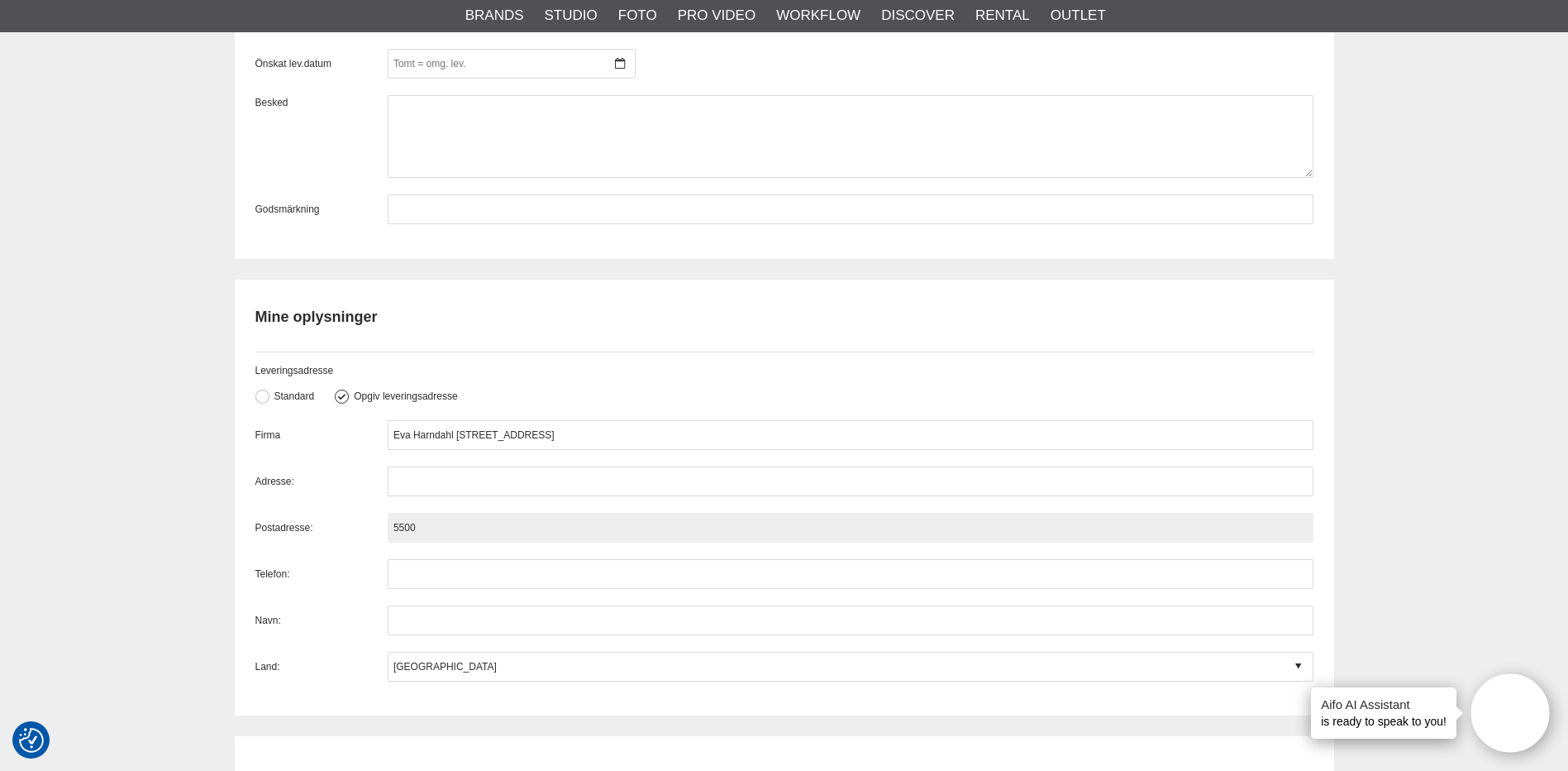
click at [482, 512] on input "5500" at bounding box center [851, 527] width 926 height 30
paste input "Middelfart"
type input "5500 Middelfart"
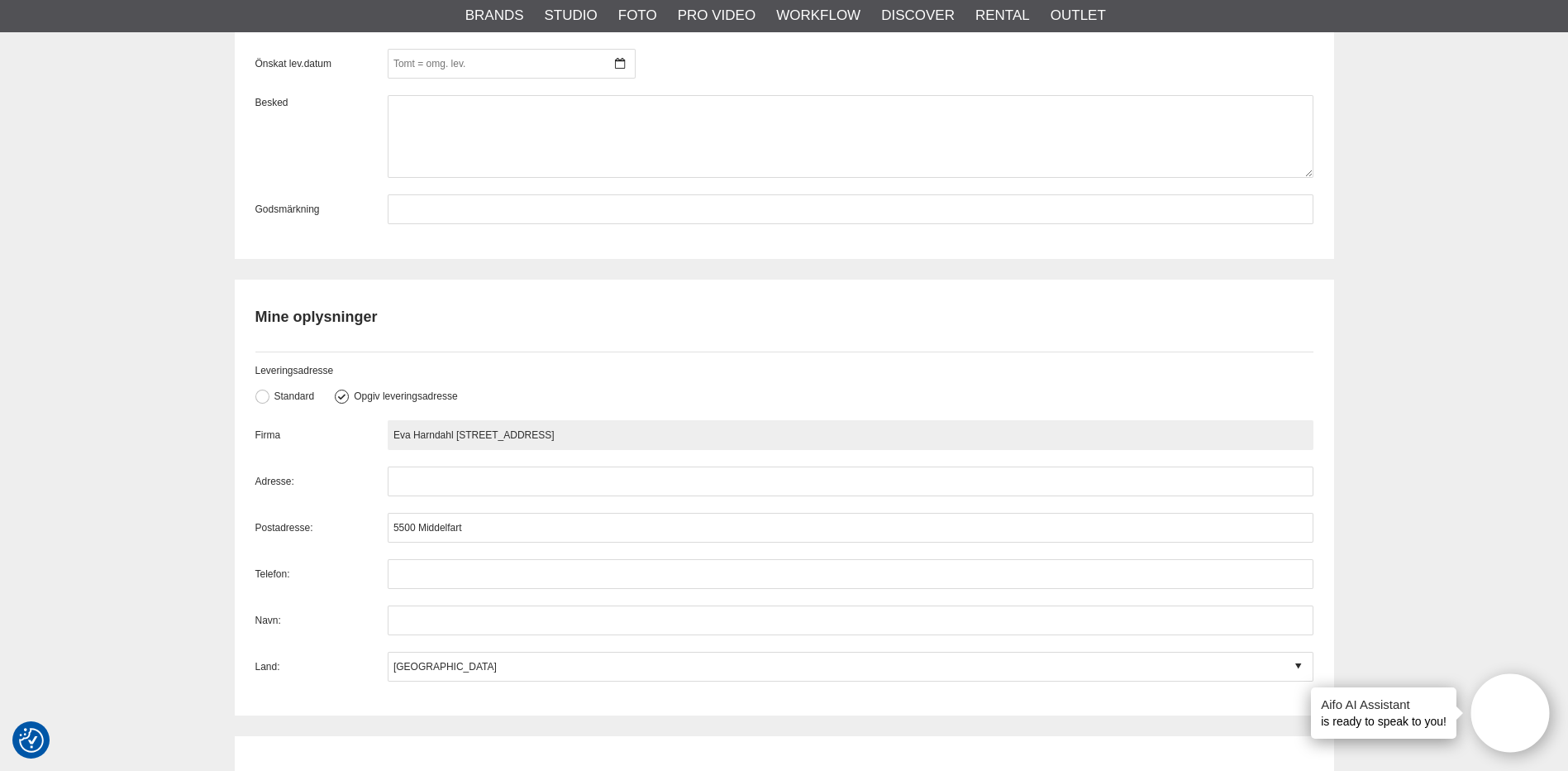
drag, startPoint x: 577, startPoint y: 429, endPoint x: 566, endPoint y: 430, distance: 11.0
click at [566, 430] on input "Eva Harndahl pedersen Fasanvej 1 5500" at bounding box center [851, 435] width 926 height 30
drag, startPoint x: 499, startPoint y: 436, endPoint x: 510, endPoint y: 436, distance: 11.0
click at [510, 436] on input "Eva Harndahl pedersen Fasanvej 1 5500" at bounding box center [851, 435] width 926 height 30
click at [509, 436] on input "Eva Harndahl pedersen Fasanvej 1 5500" at bounding box center [851, 435] width 926 height 30
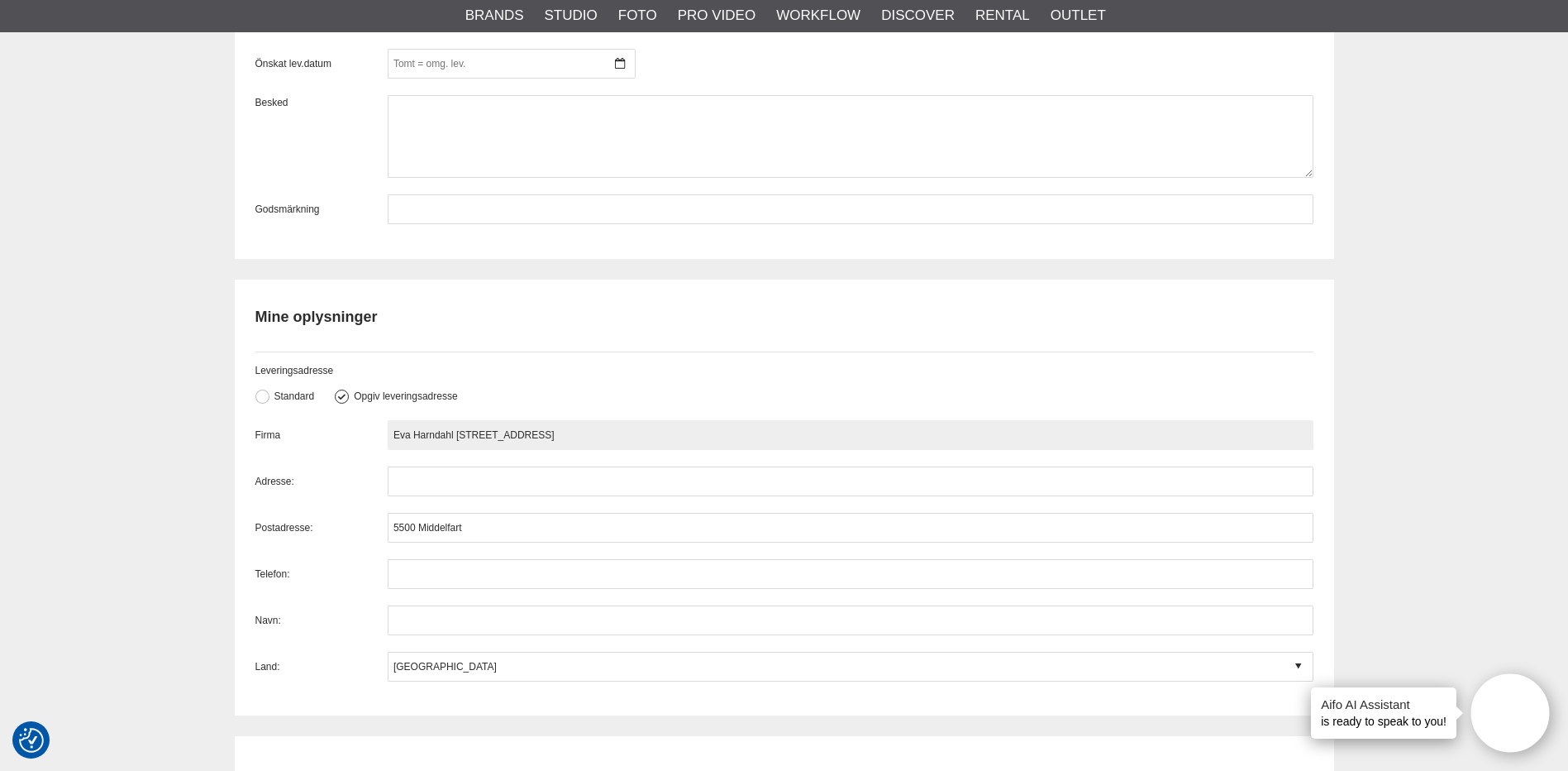
drag, startPoint x: 500, startPoint y: 437, endPoint x: 546, endPoint y: 437, distance: 46.0
click at [546, 437] on input "Eva Harndahl pedersen Fasanvej 1 5500" at bounding box center [851, 435] width 926 height 30
type input "Eva Harndahl pedersen 5500"
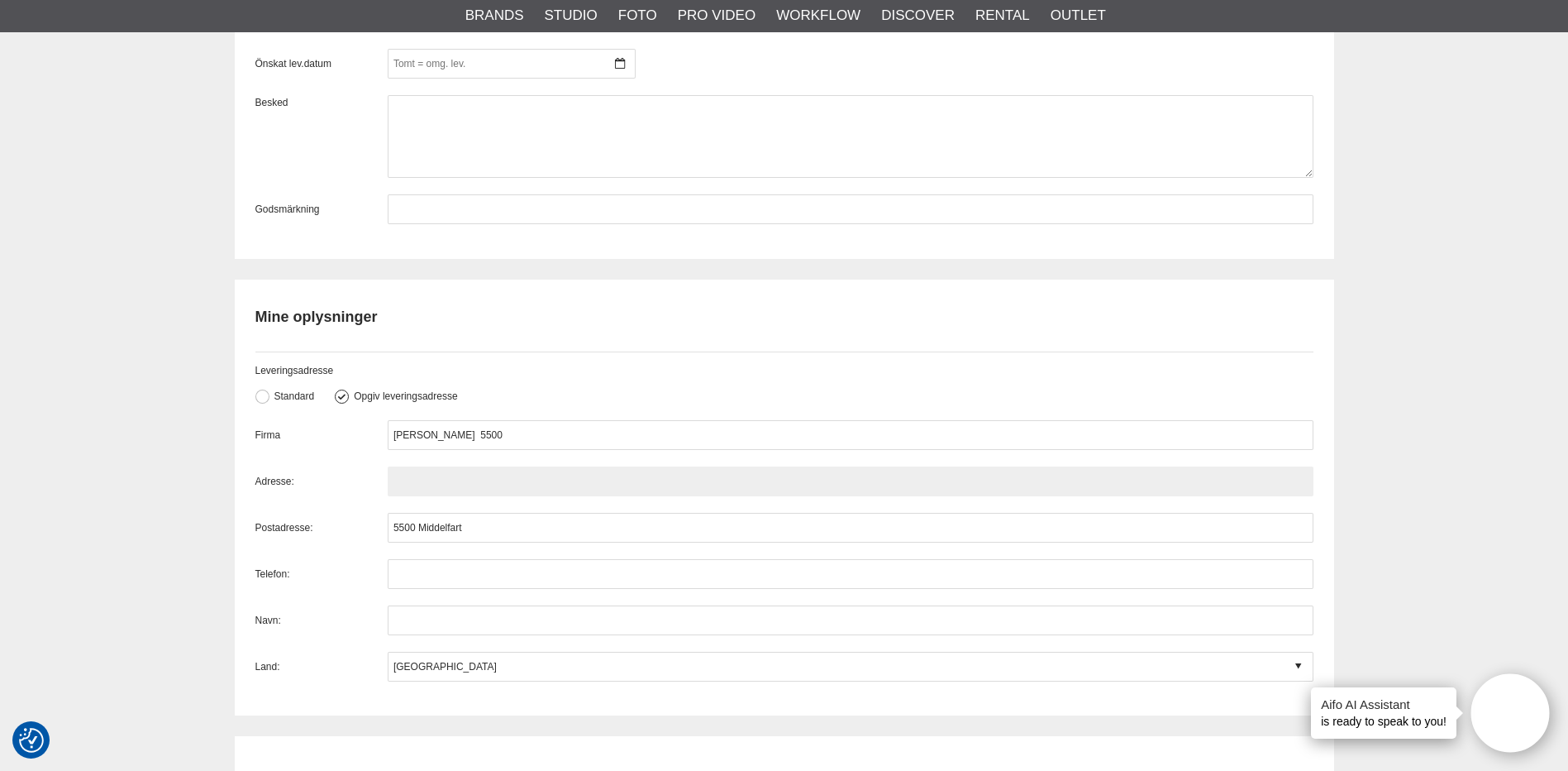
click at [415, 472] on input "text" at bounding box center [851, 482] width 926 height 30
paste input "Fasanvej 1"
type input "Fasanvej 1"
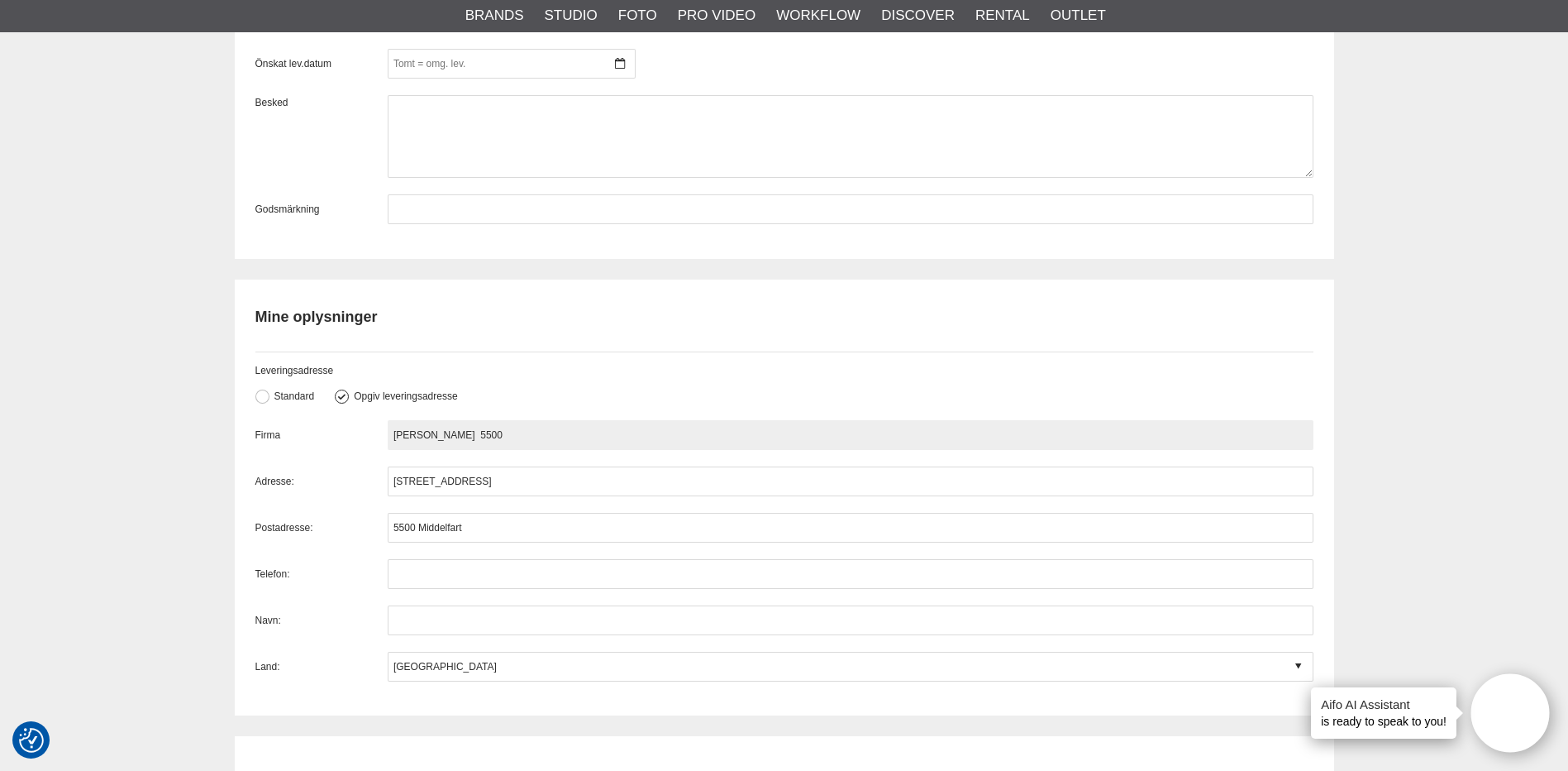
drag, startPoint x: 539, startPoint y: 437, endPoint x: 499, endPoint y: 430, distance: 40.6
click at [499, 430] on input "Eva Harndahl pedersen 5500" at bounding box center [851, 435] width 926 height 30
type input "Eva Harndahl pedersen"
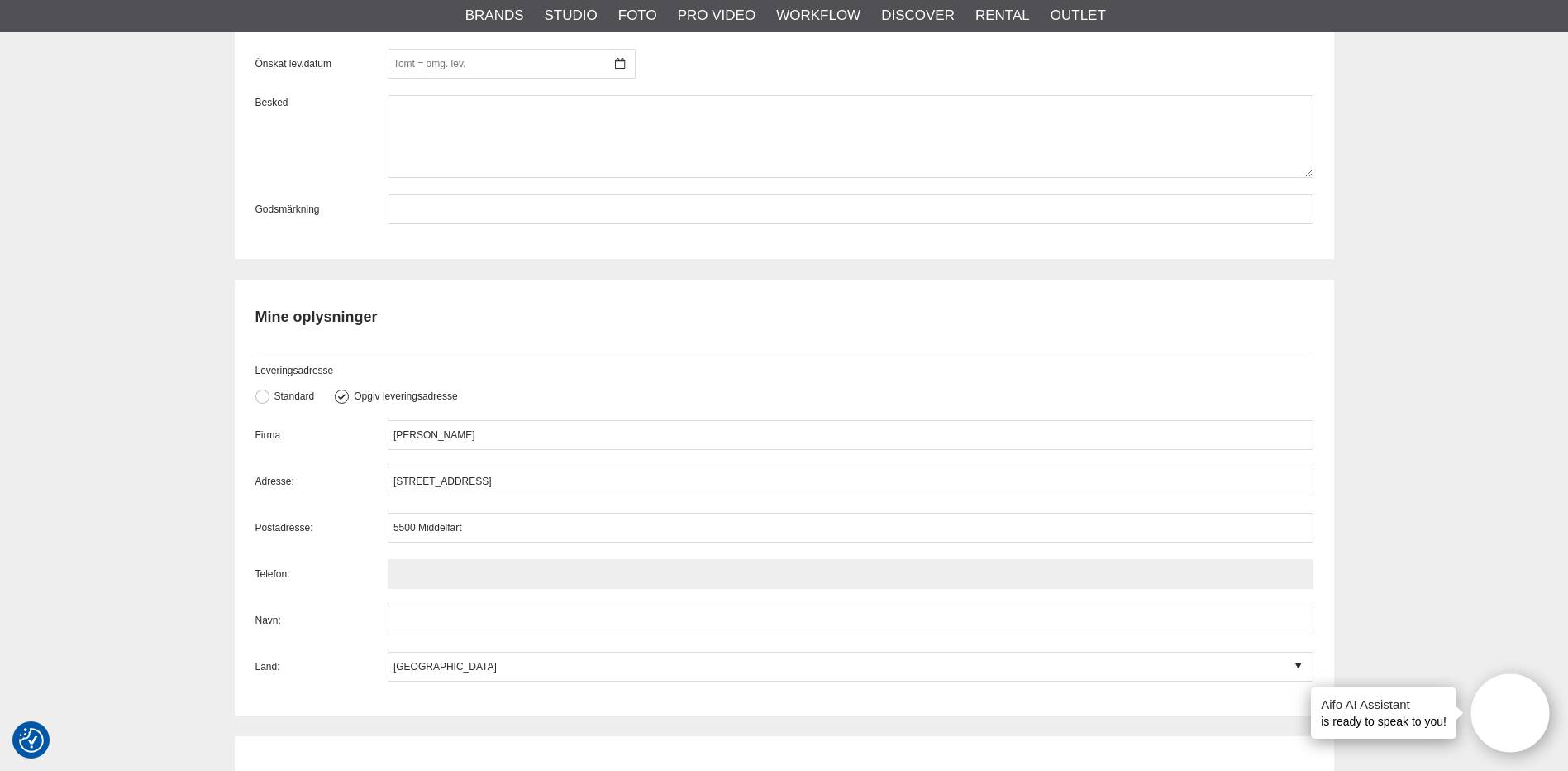
click at [429, 588] on input "text" at bounding box center [851, 574] width 926 height 30
paste input "+45 42 17 21 96"
type input "+45 42 17 21 96"
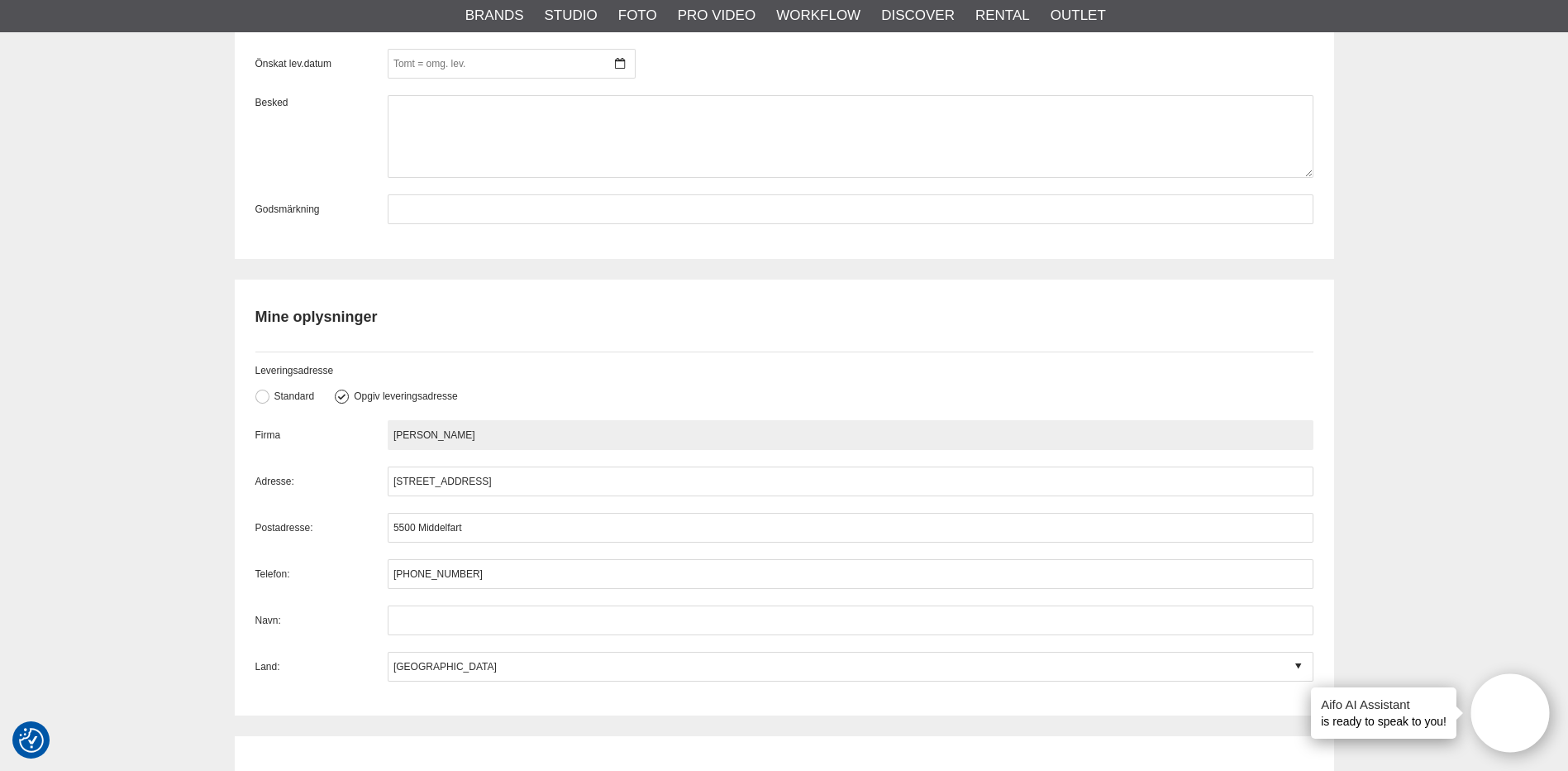
drag, startPoint x: 390, startPoint y: 432, endPoint x: 506, endPoint y: 432, distance: 116.0
click at [506, 432] on input "Eva Harndahl pedersen" at bounding box center [851, 435] width 926 height 30
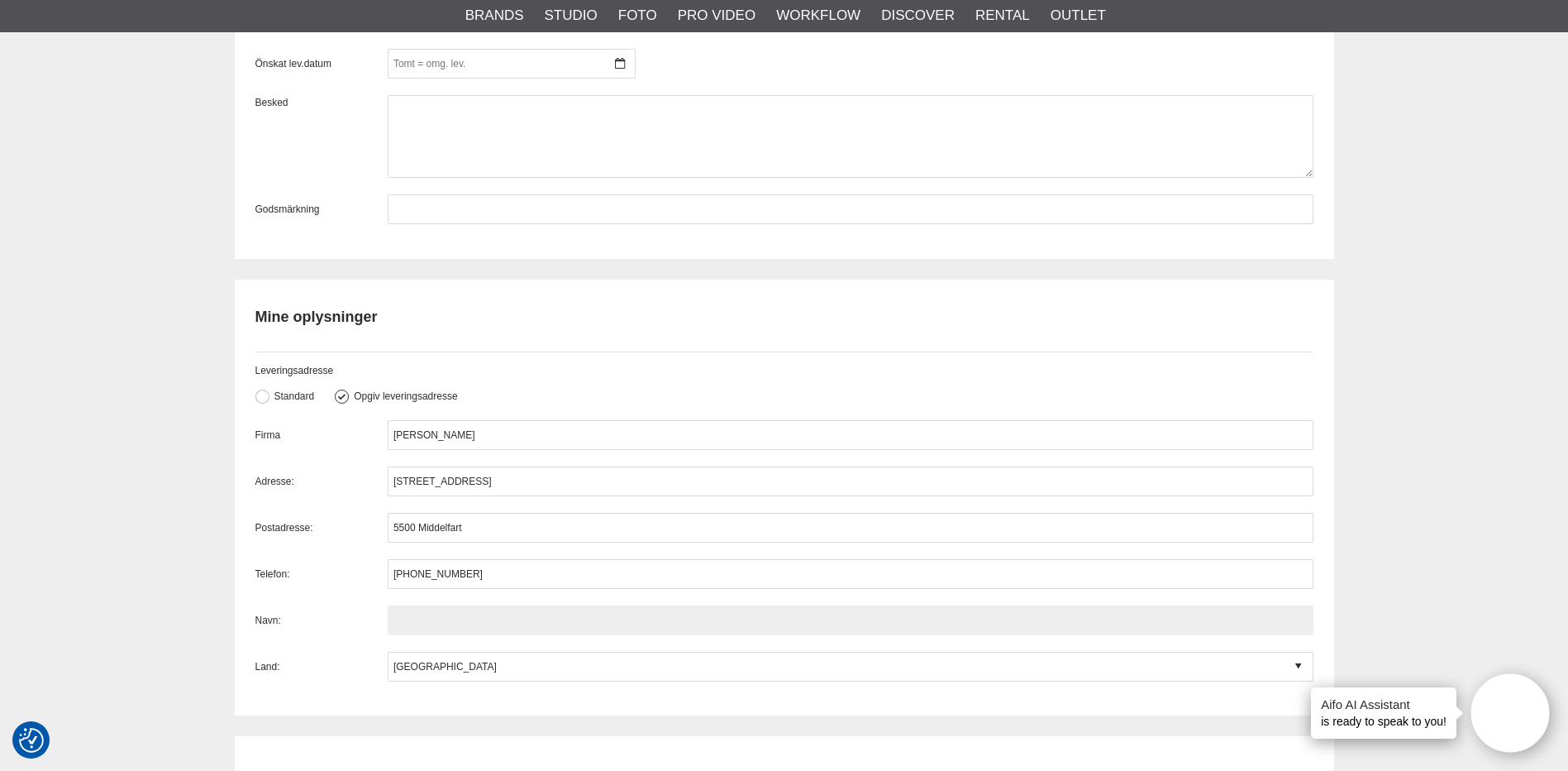
click at [422, 618] on input "text" at bounding box center [851, 620] width 926 height 30
paste input "Eva Harndahl pedersen"
type input "Eva Harndahl pedersen"
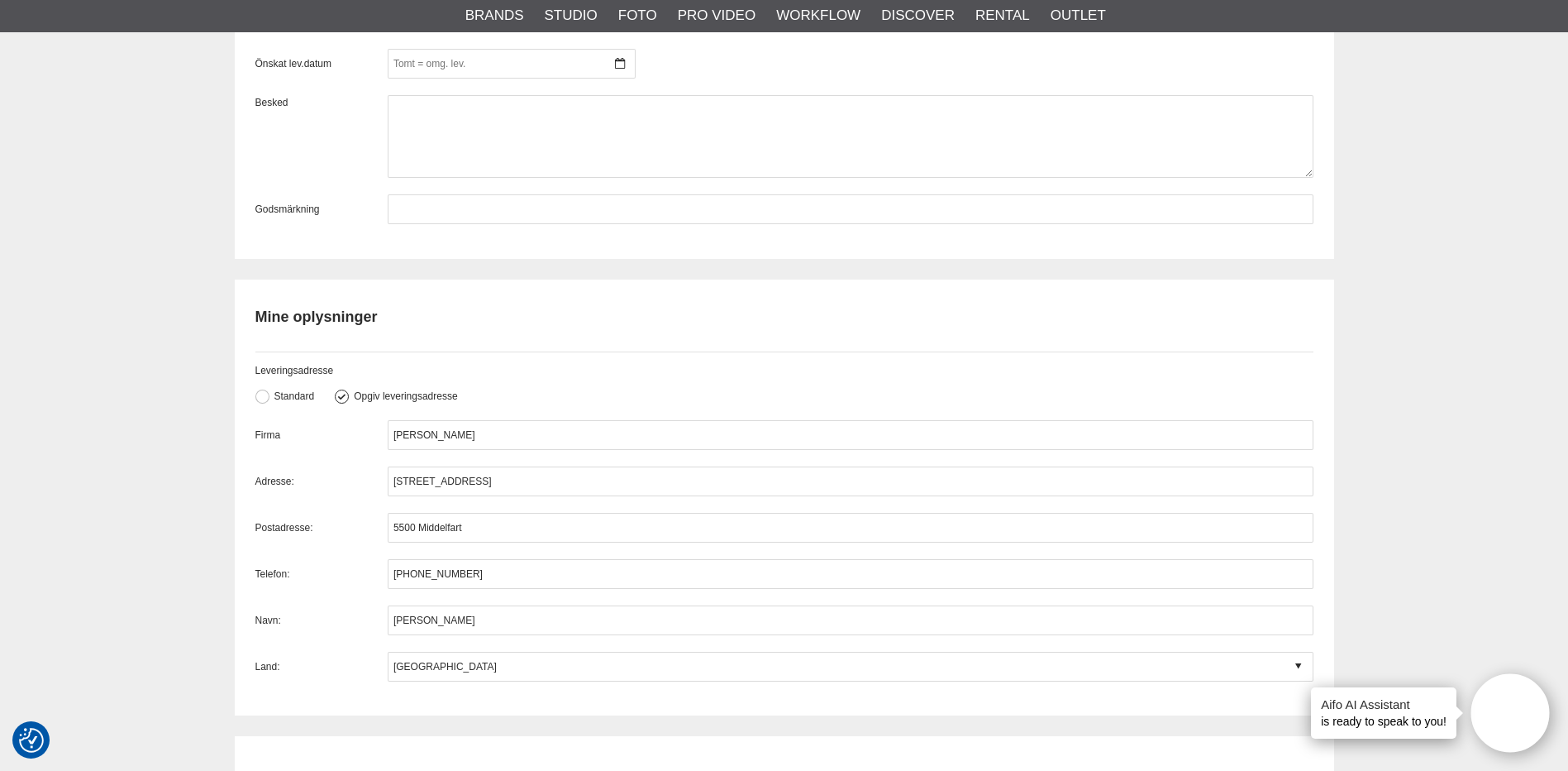
click at [485, 646] on div "Firma Eva Harndahl pedersen Adresse: Fasanvej 1 Postadresse: 5500 Middelfart Te…" at bounding box center [784, 551] width 1058 height 261
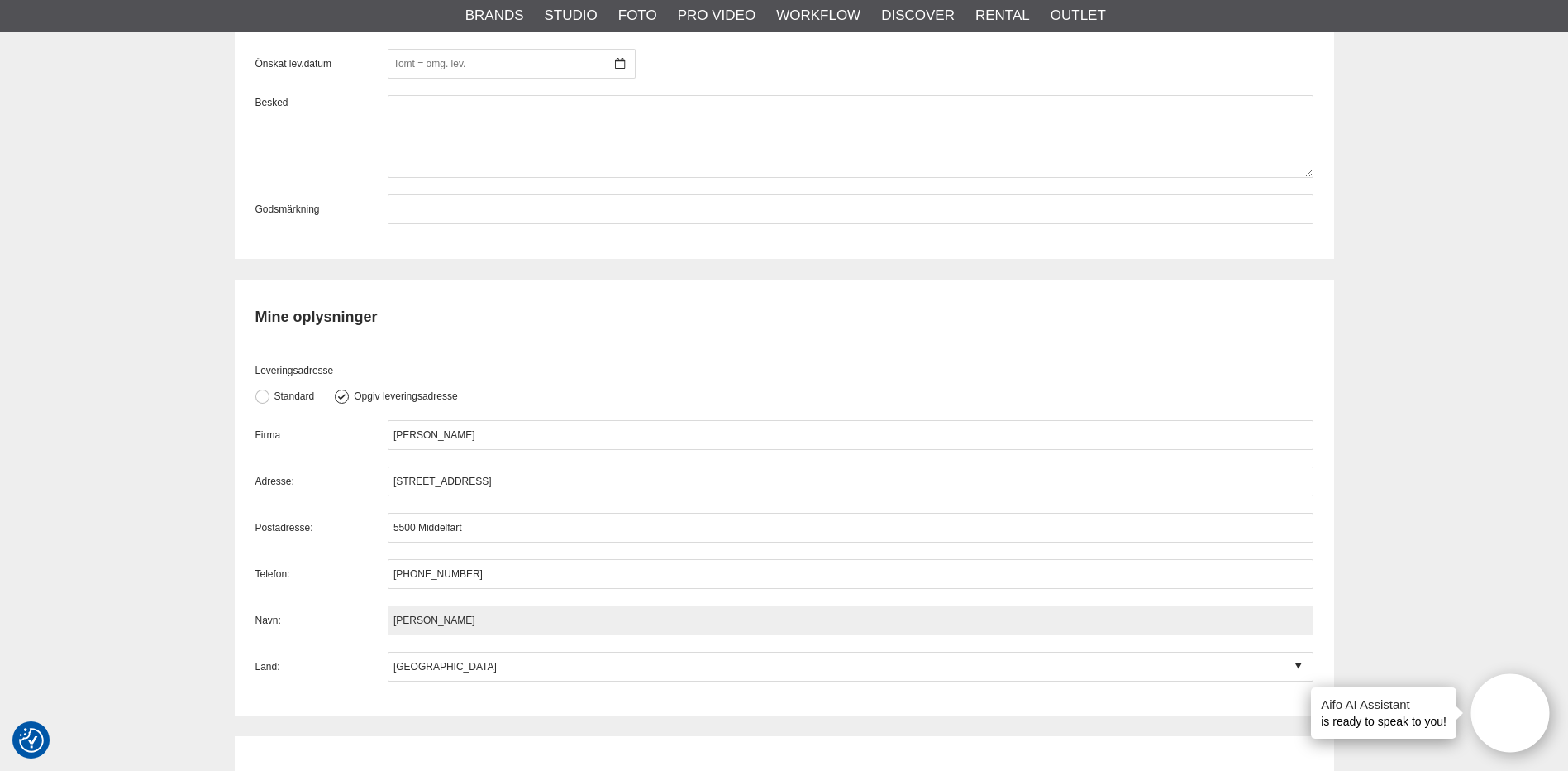
click at [456, 619] on input "Eva Harndahl pedersen" at bounding box center [851, 620] width 926 height 30
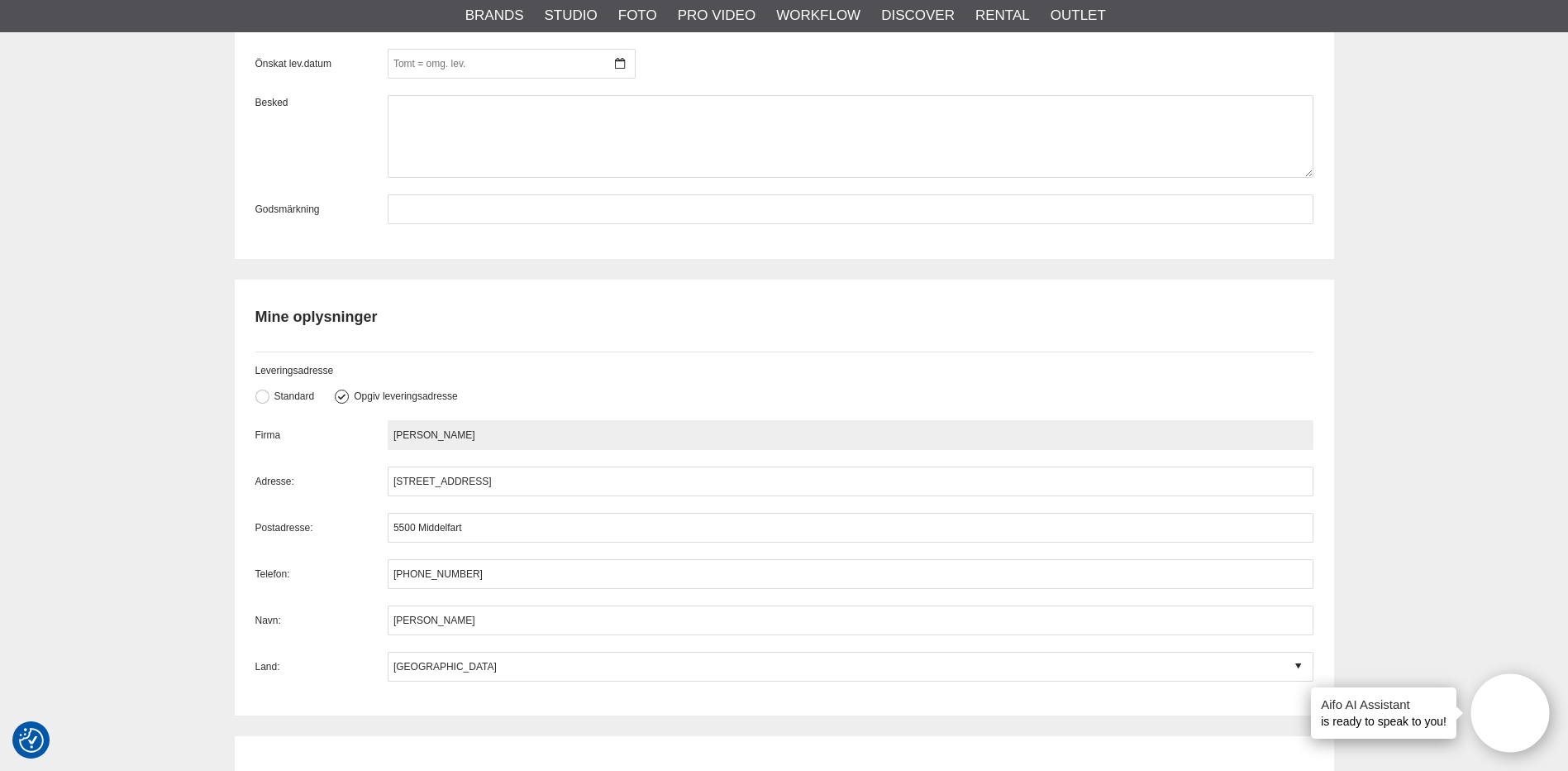
click at [459, 434] on input "Eva Harndahl pedersen" at bounding box center [851, 435] width 926 height 30
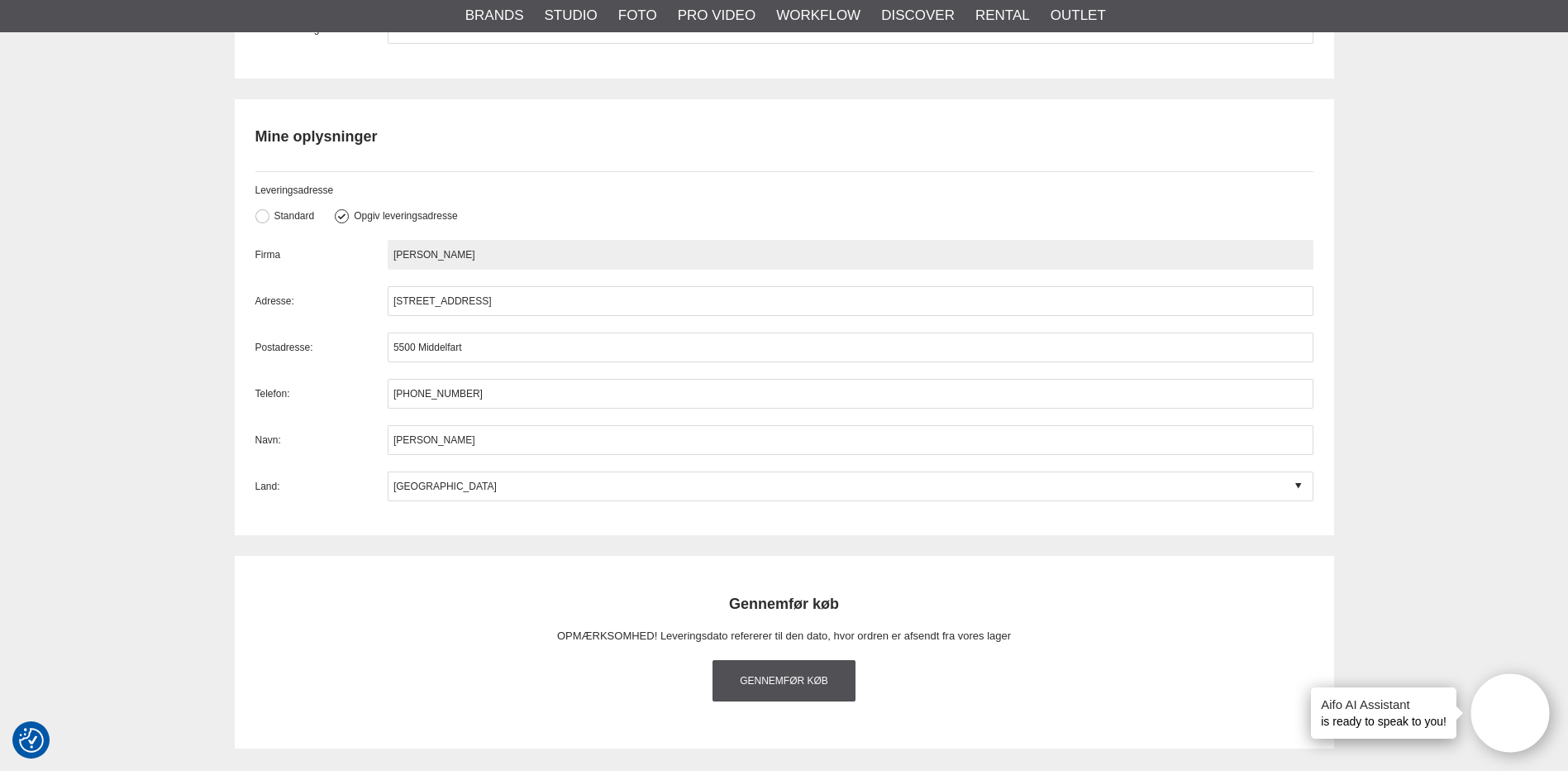
scroll to position [1681, 0]
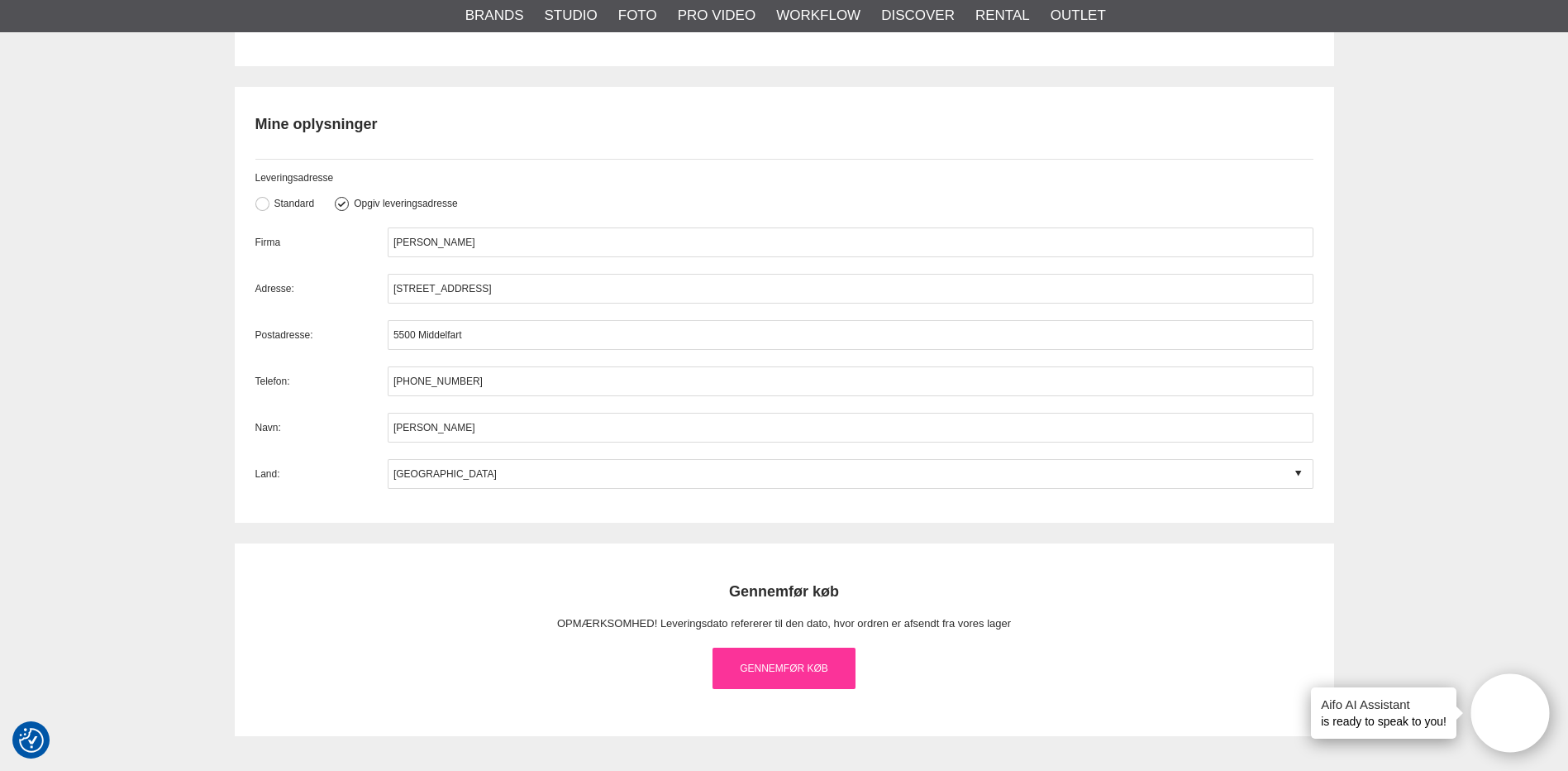
click at [767, 665] on link "Gennemfør køb" at bounding box center [784, 669] width 144 height 42
